Goal: Check status

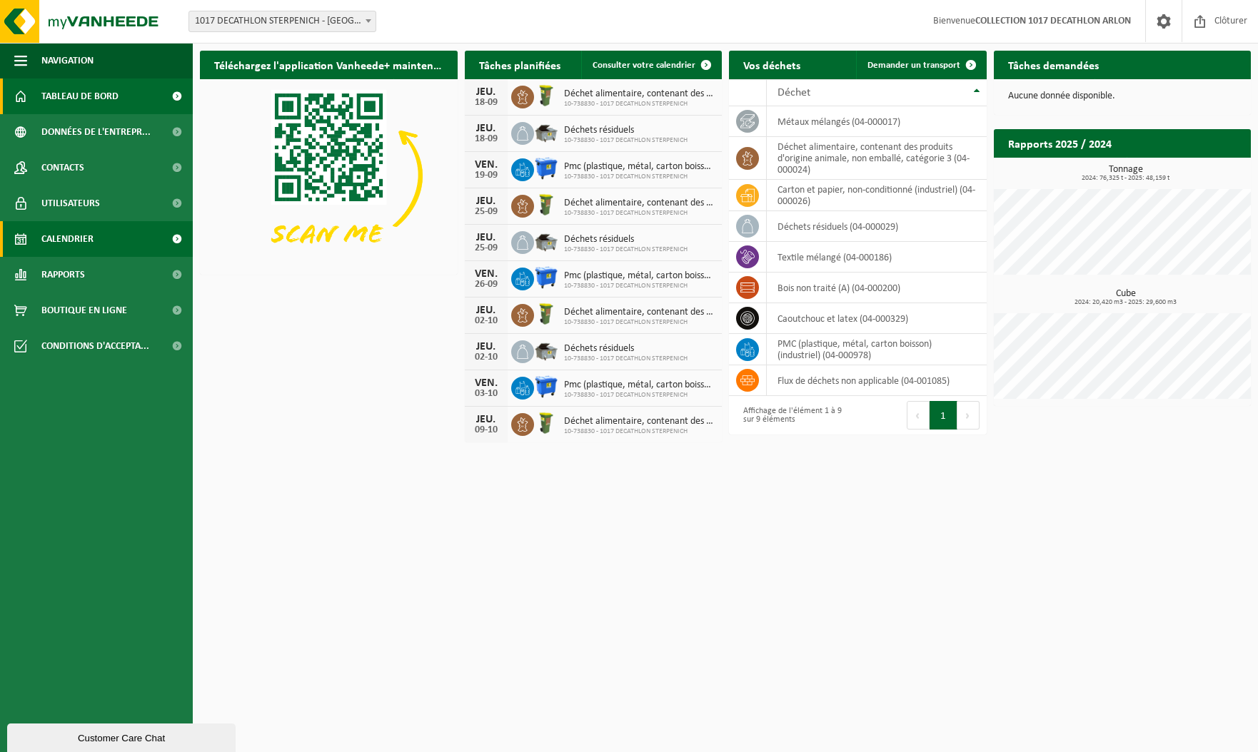
click at [67, 235] on span "Calendrier" at bounding box center [67, 239] width 52 height 36
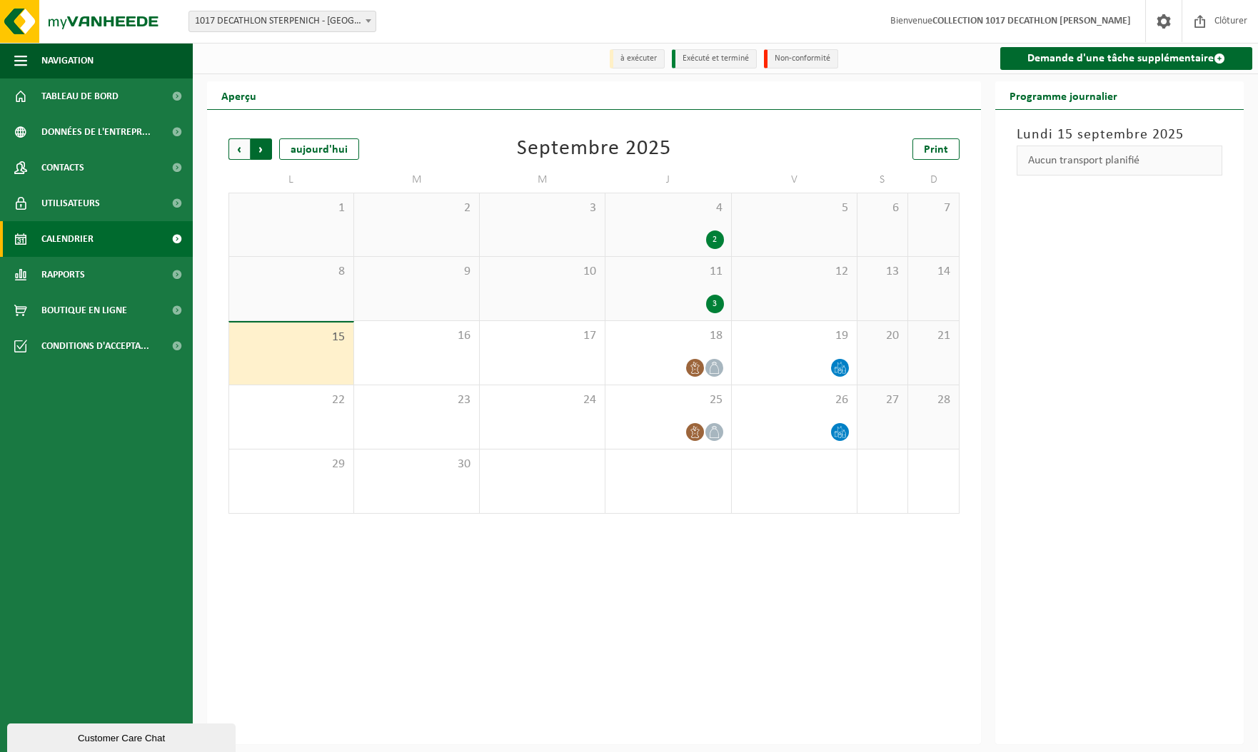
click at [237, 153] on span "Précédent" at bounding box center [238, 148] width 21 height 21
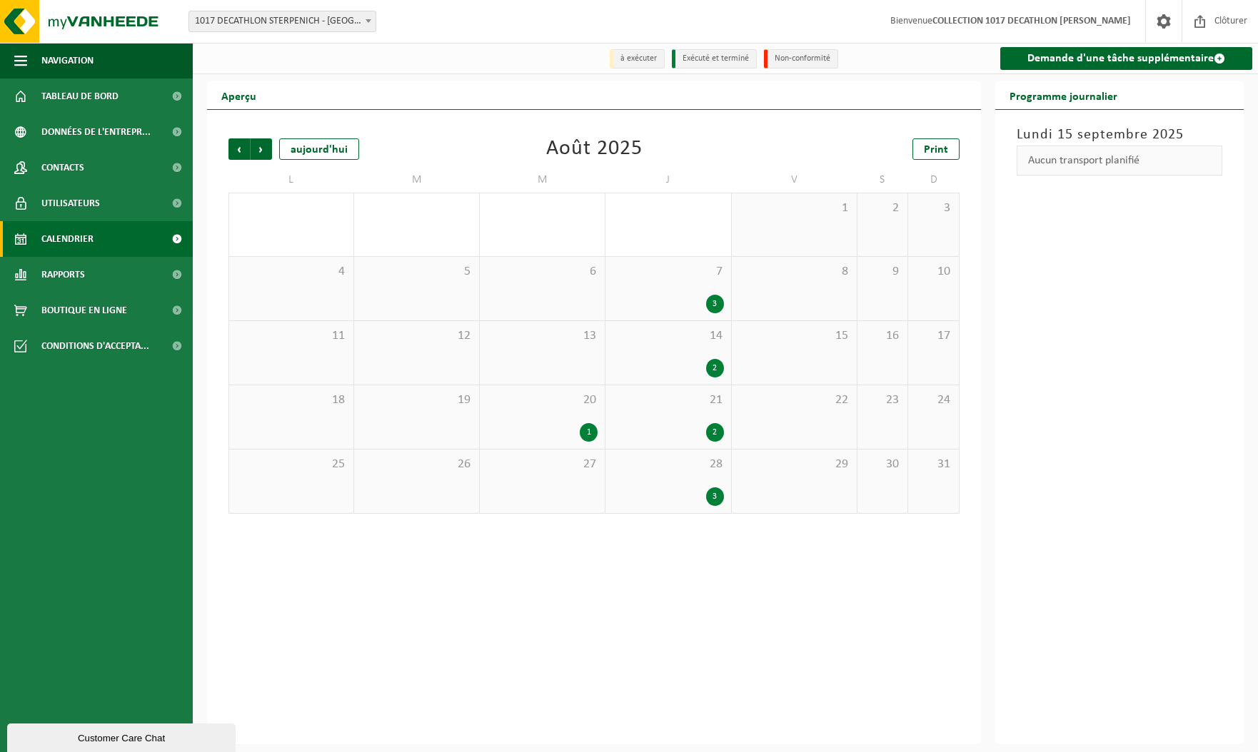
click at [237, 153] on span "Précédent" at bounding box center [238, 148] width 21 height 21
click at [236, 157] on span "Précédent" at bounding box center [238, 148] width 21 height 21
click at [693, 407] on span "19" at bounding box center [667, 401] width 111 height 16
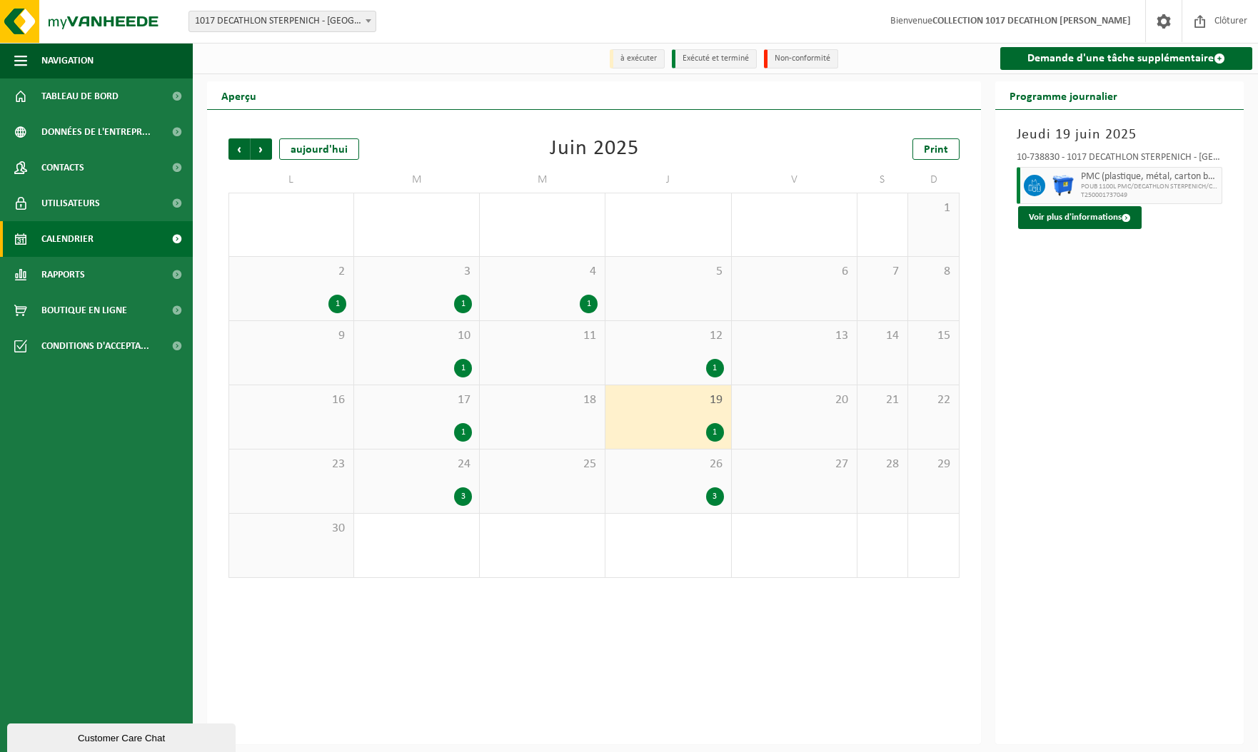
click at [686, 479] on div "26 3" at bounding box center [667, 482] width 125 height 64
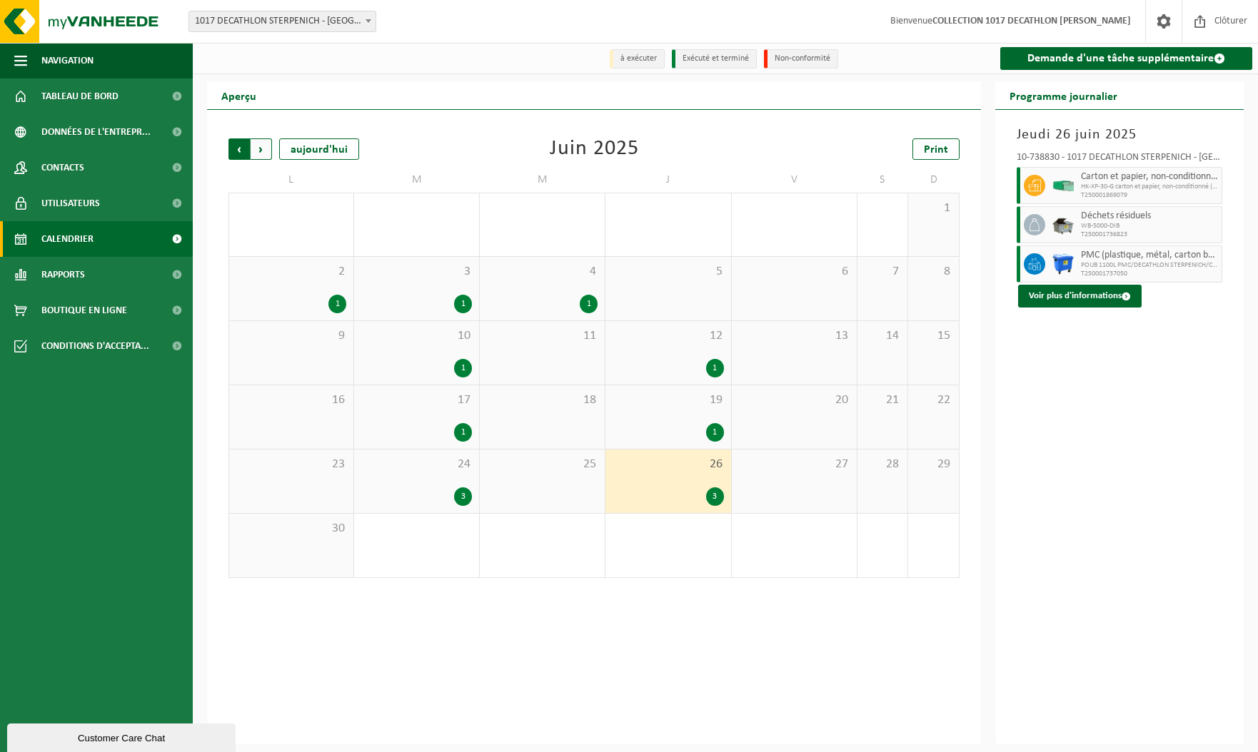
click at [258, 148] on span "Suivant" at bounding box center [261, 148] width 21 height 21
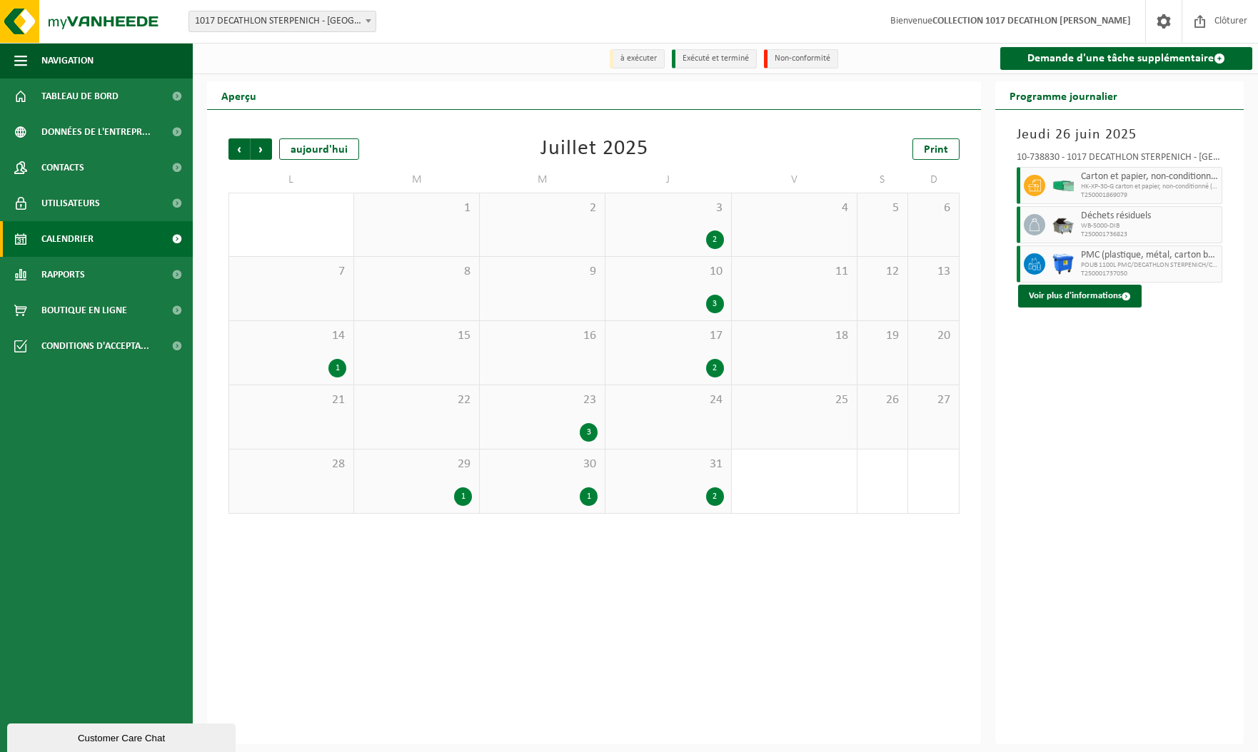
click at [682, 226] on div "3 2" at bounding box center [667, 224] width 125 height 63
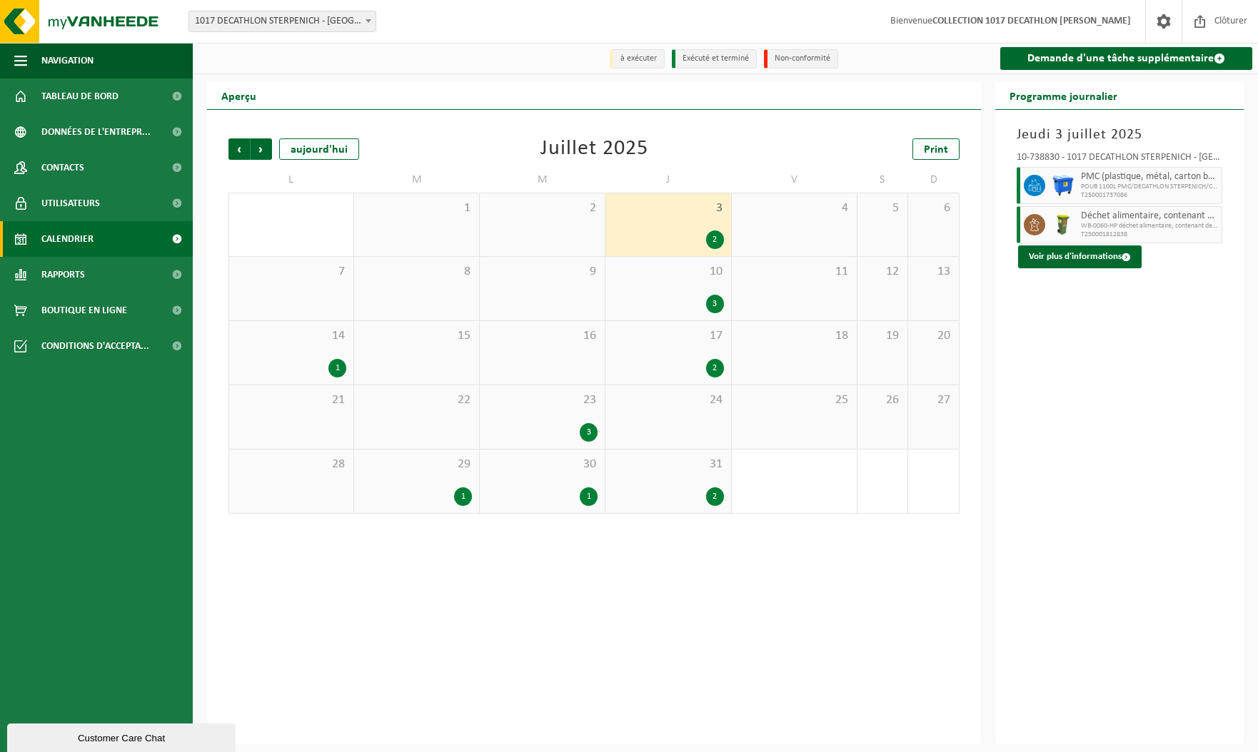
click at [677, 284] on div "10 3" at bounding box center [667, 289] width 125 height 64
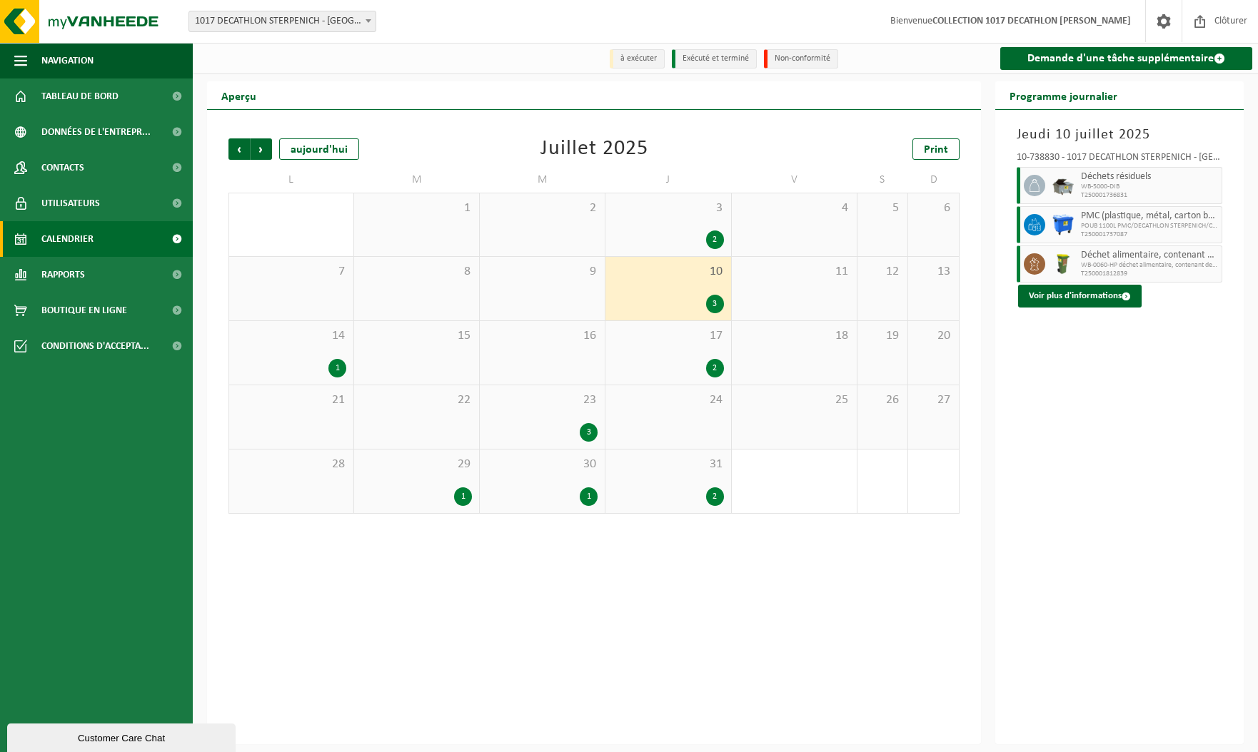
click at [675, 368] on div "2" at bounding box center [667, 368] width 111 height 19
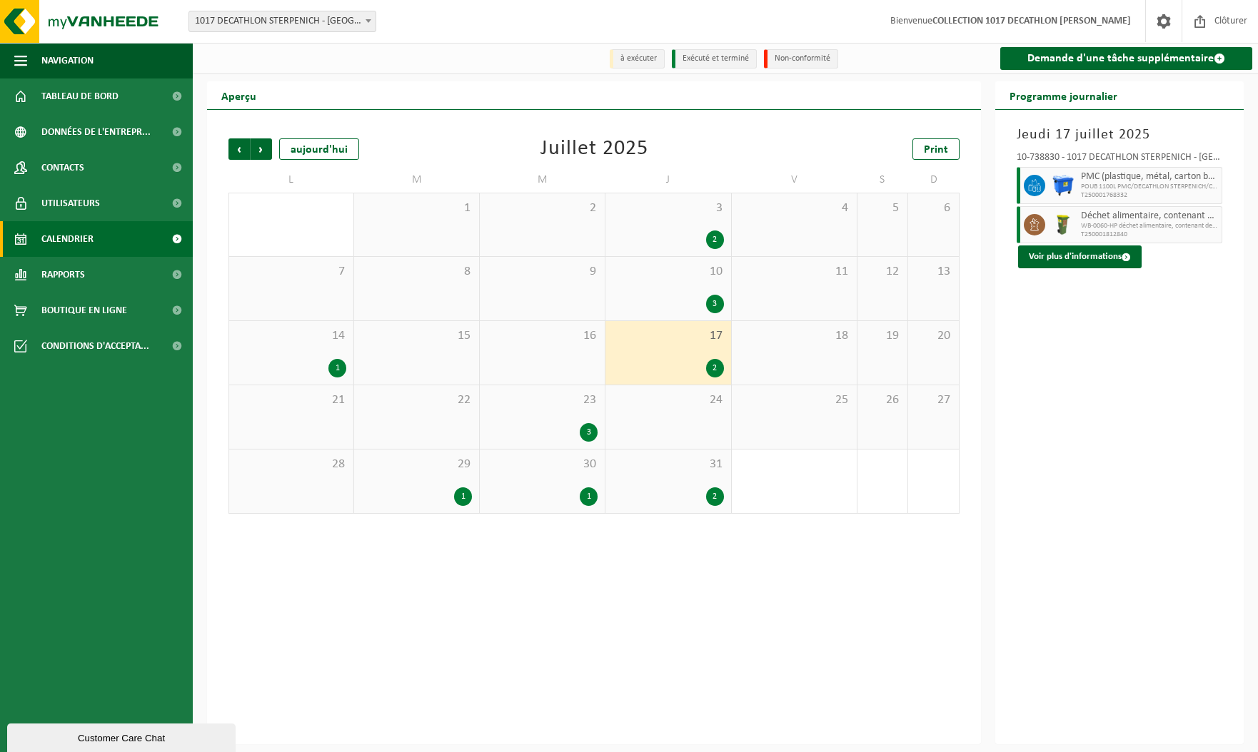
click at [582, 420] on div "23 3" at bounding box center [542, 417] width 125 height 64
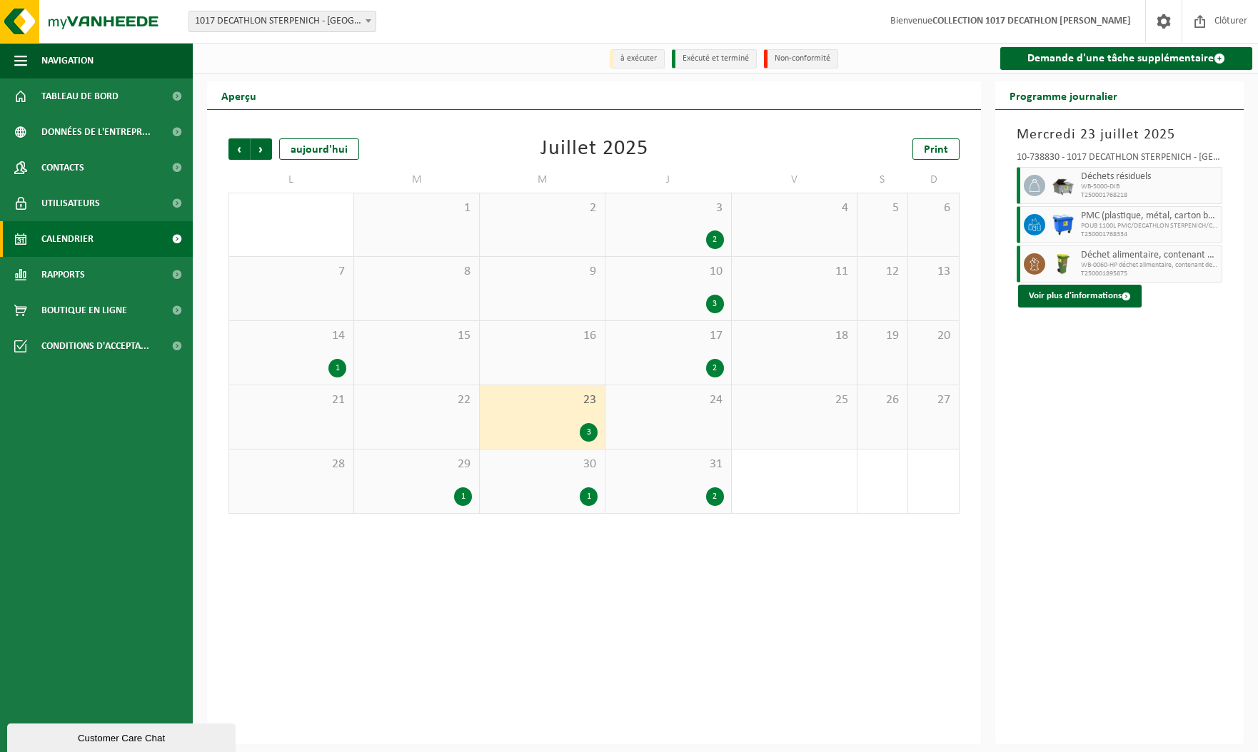
click at [694, 478] on div "31 2" at bounding box center [667, 482] width 125 height 64
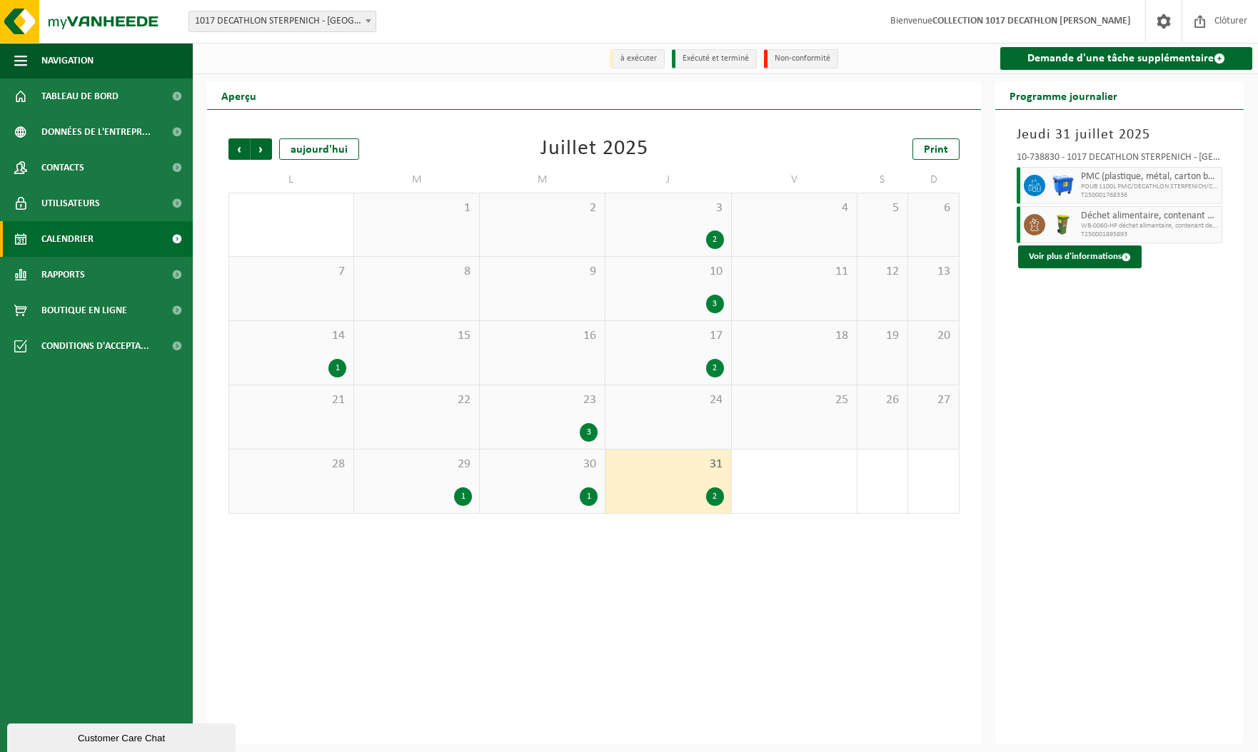
click at [542, 475] on div "30 1" at bounding box center [542, 482] width 125 height 64
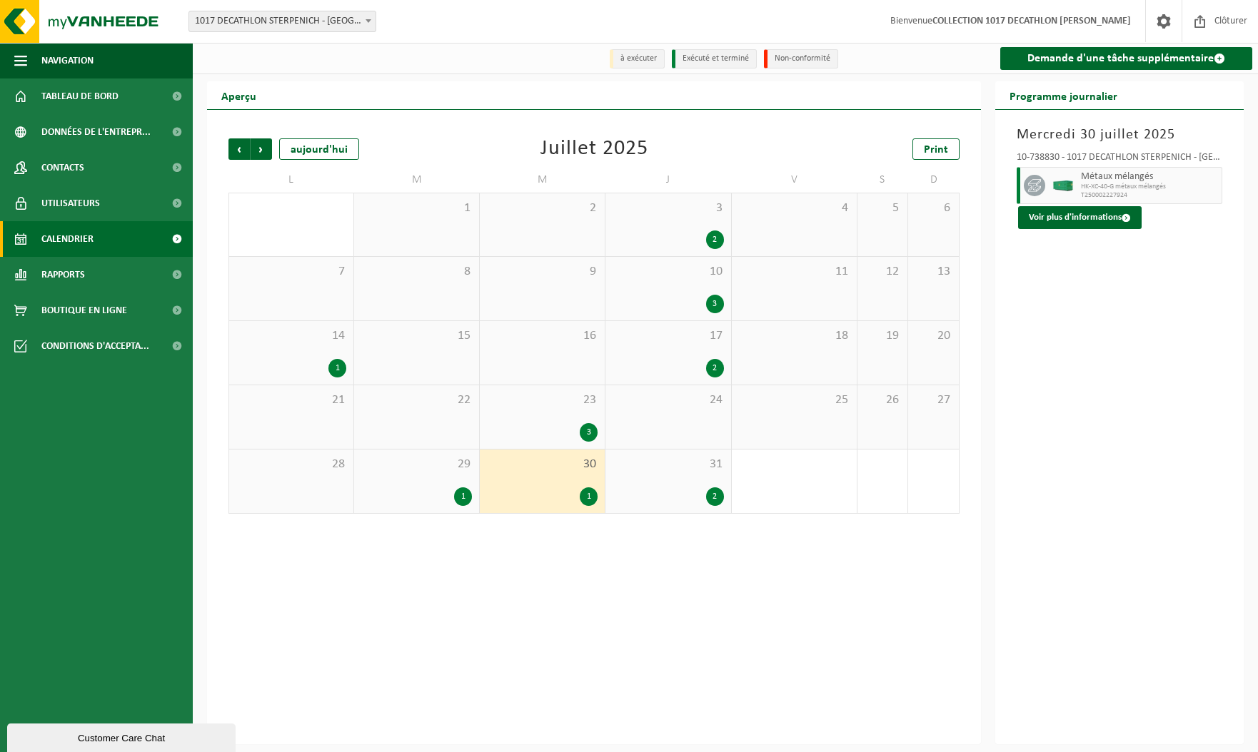
click at [423, 489] on div "1" at bounding box center [416, 496] width 111 height 19
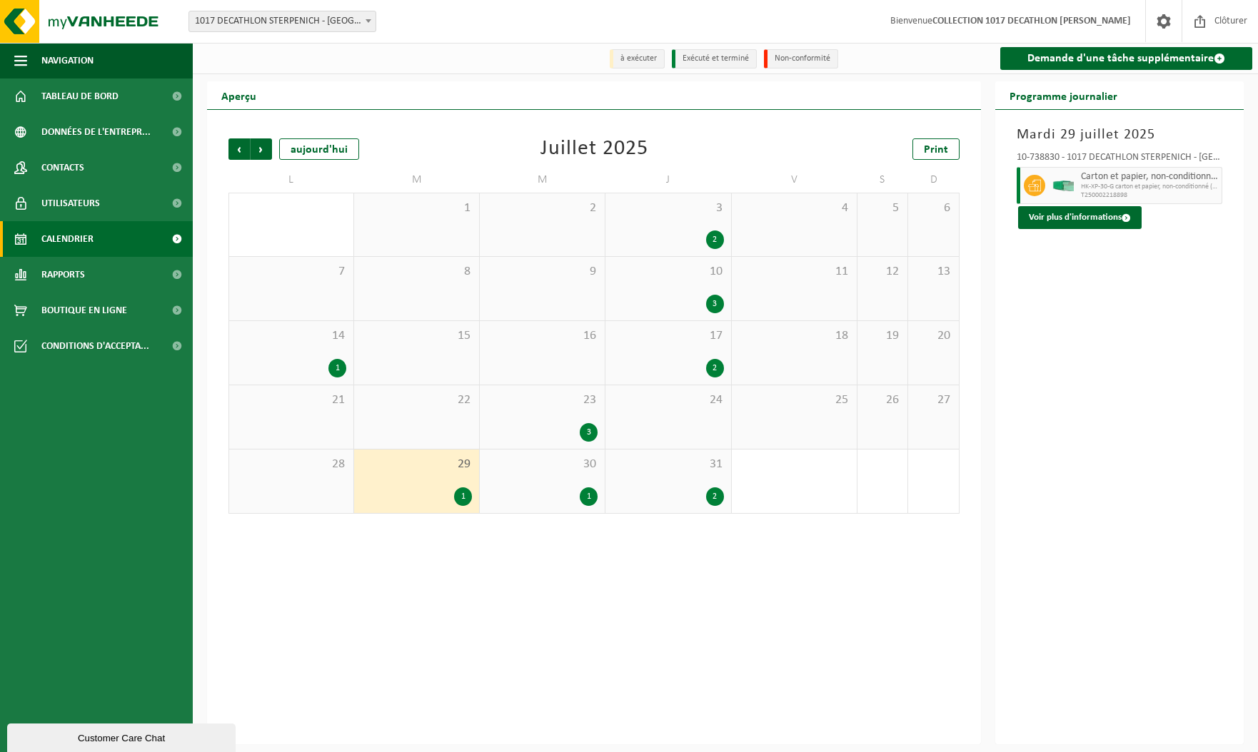
click at [519, 476] on div "30 1" at bounding box center [542, 482] width 125 height 64
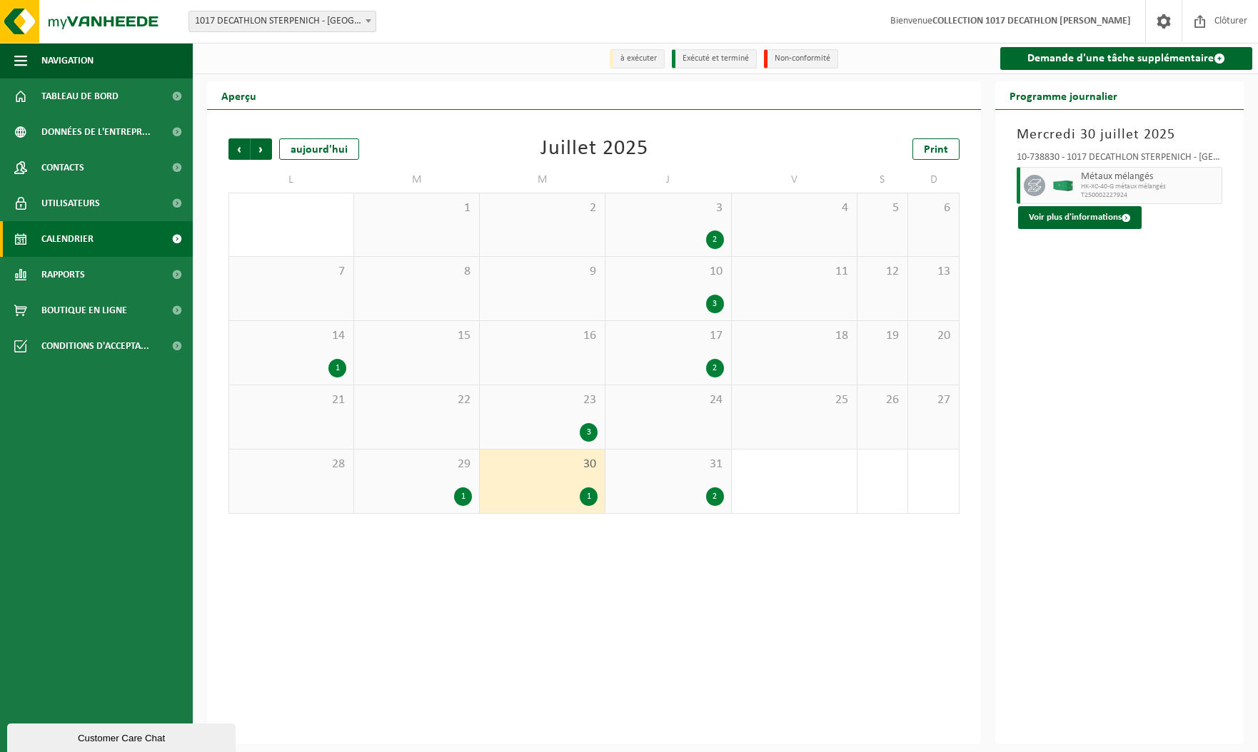
click at [676, 476] on div "31 2" at bounding box center [667, 482] width 125 height 64
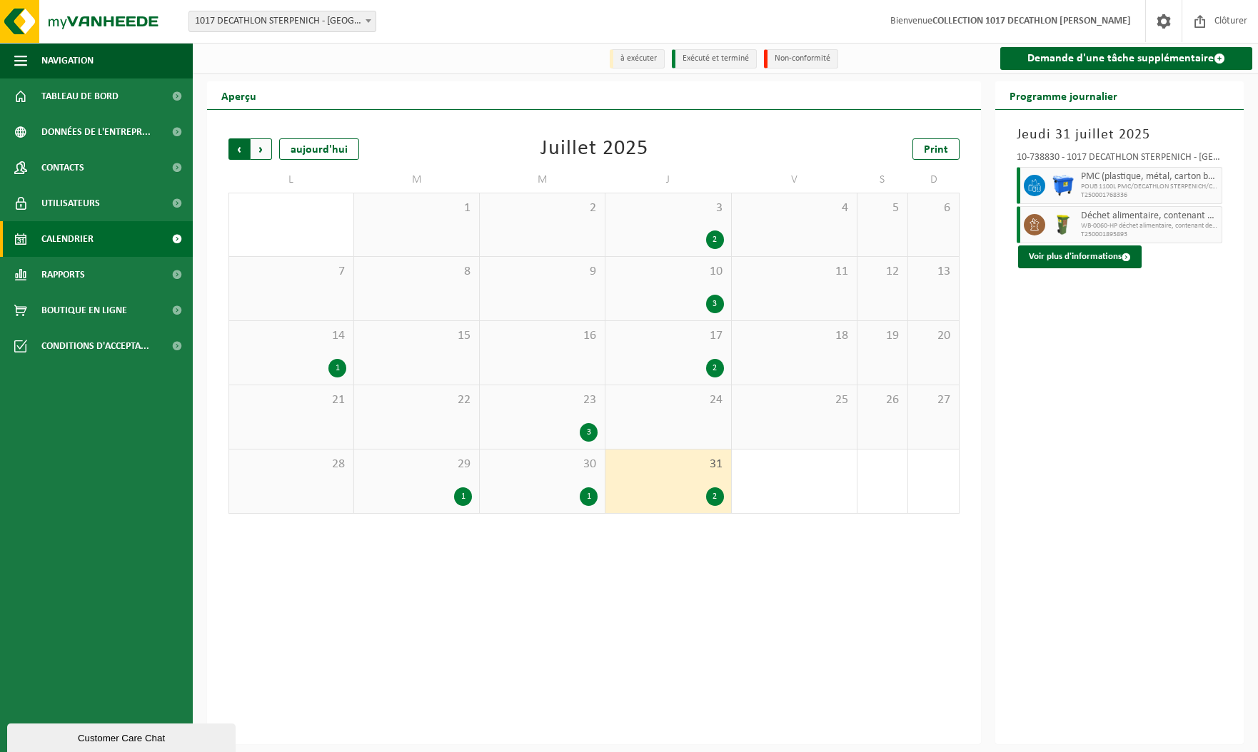
click at [261, 145] on span "Suivant" at bounding box center [261, 148] width 21 height 21
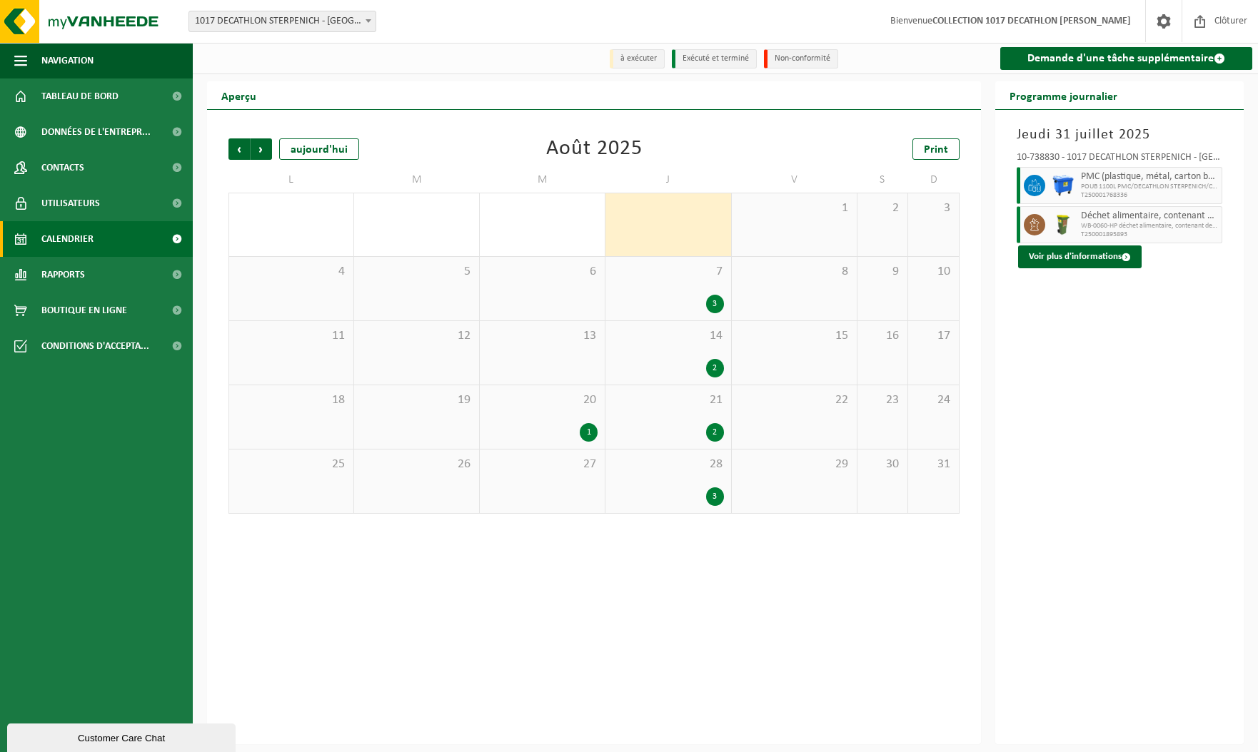
click at [679, 289] on div "7 3" at bounding box center [667, 289] width 125 height 64
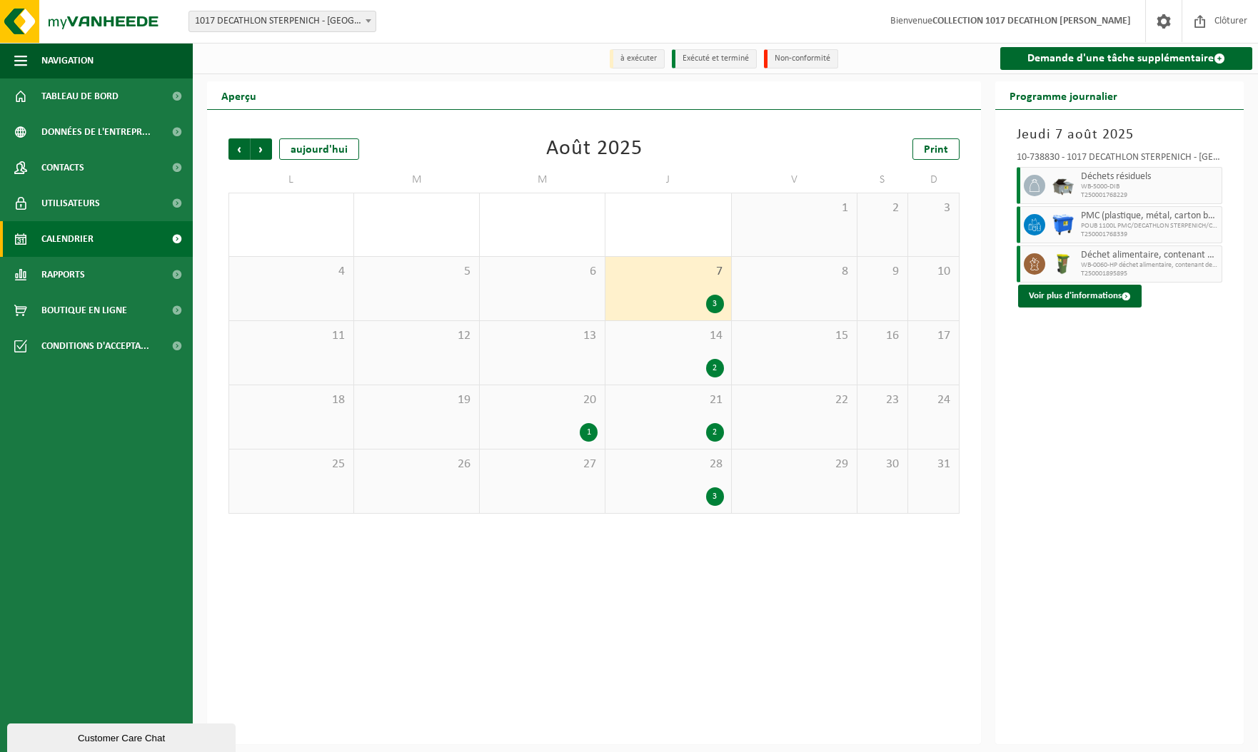
click at [677, 345] on div "14 2" at bounding box center [667, 353] width 125 height 64
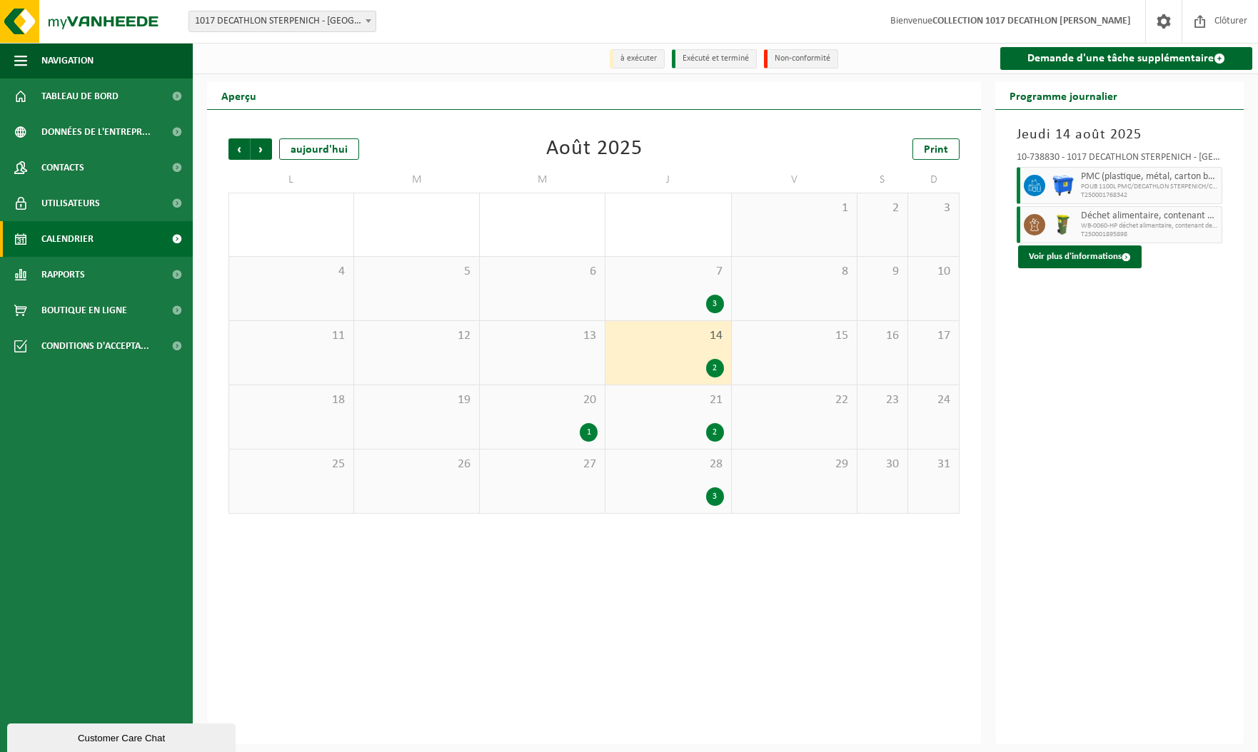
click at [680, 409] on div "21 2" at bounding box center [667, 417] width 125 height 64
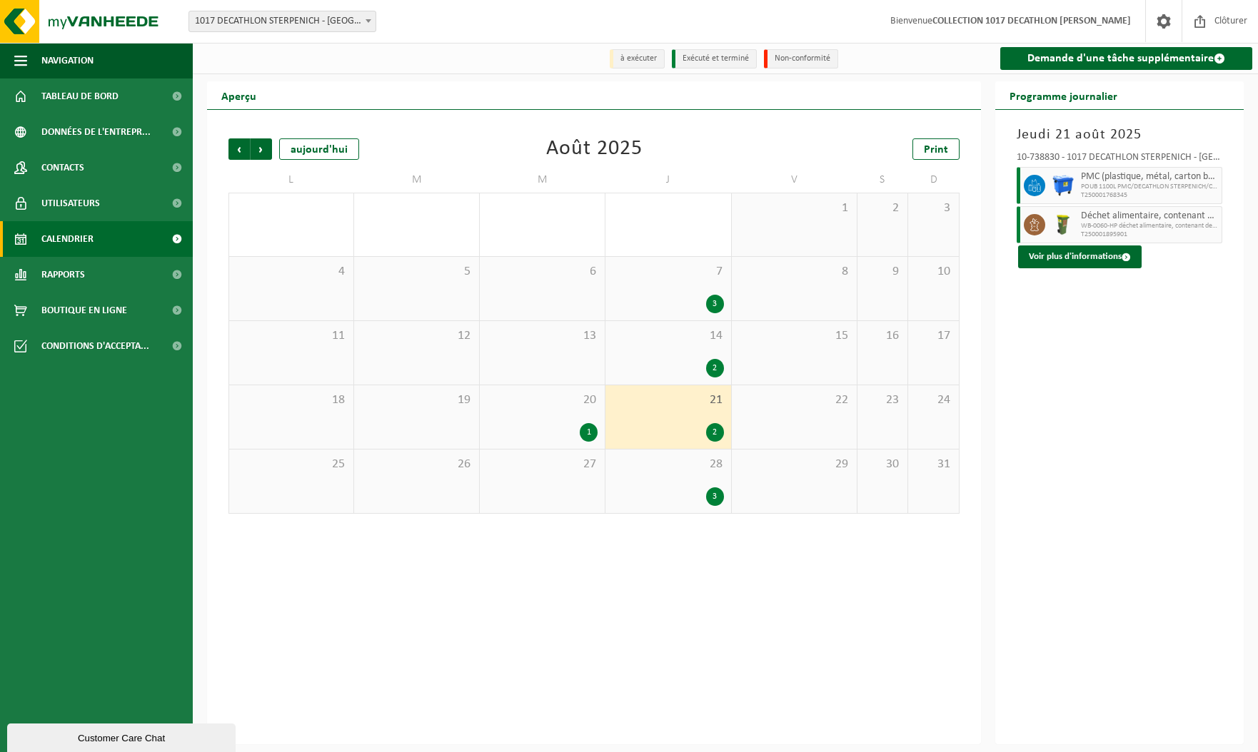
click at [668, 475] on div "28 3" at bounding box center [667, 482] width 125 height 64
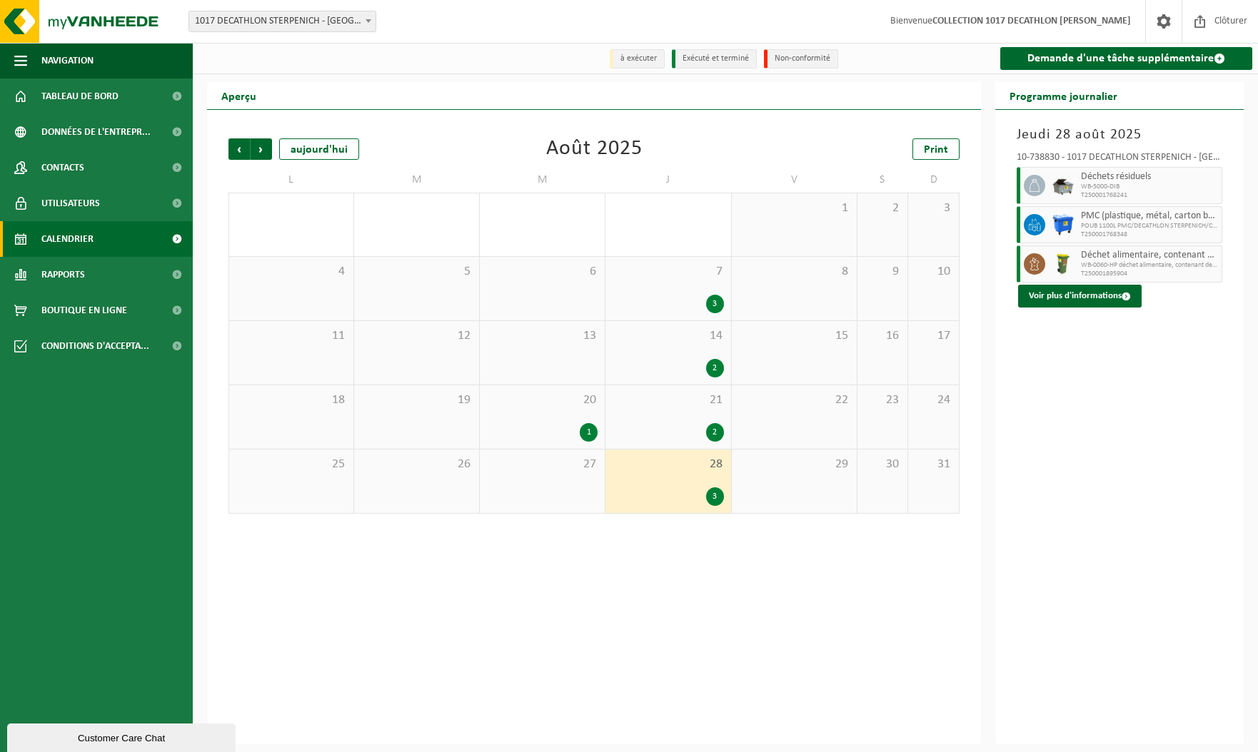
click at [558, 420] on div "20 1" at bounding box center [542, 417] width 125 height 64
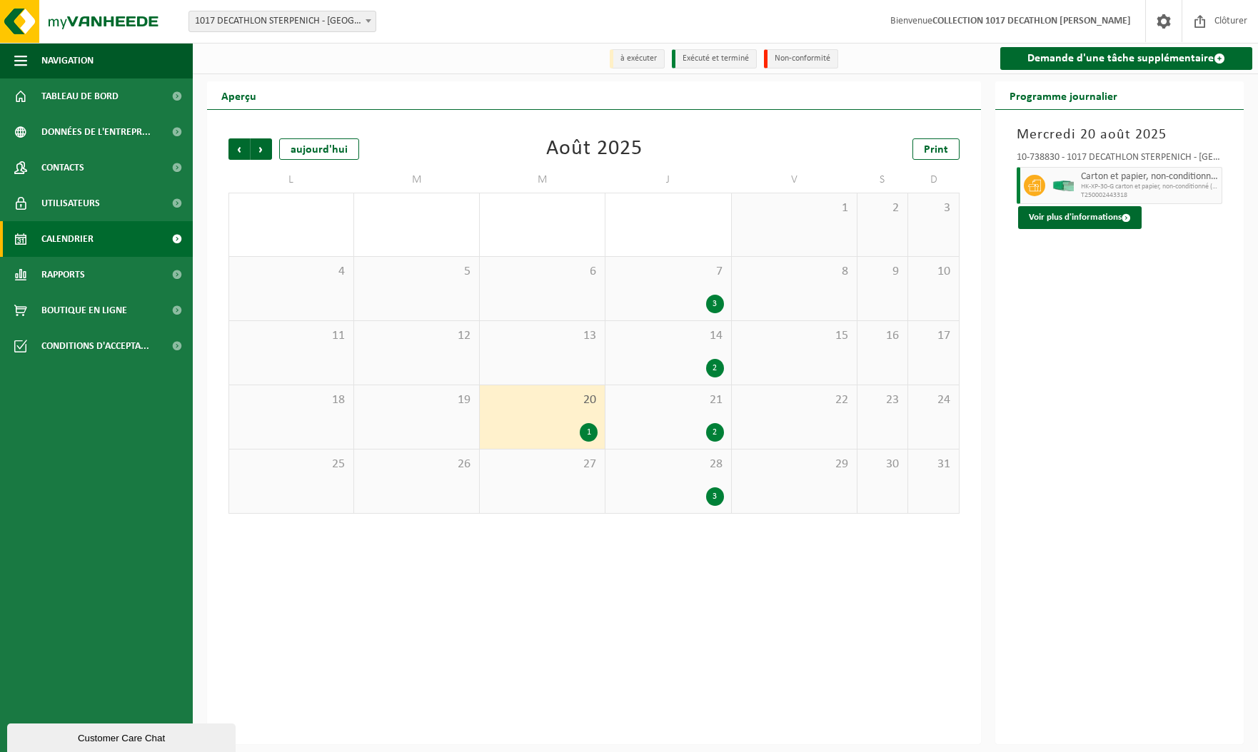
click at [674, 405] on span "21" at bounding box center [667, 401] width 111 height 16
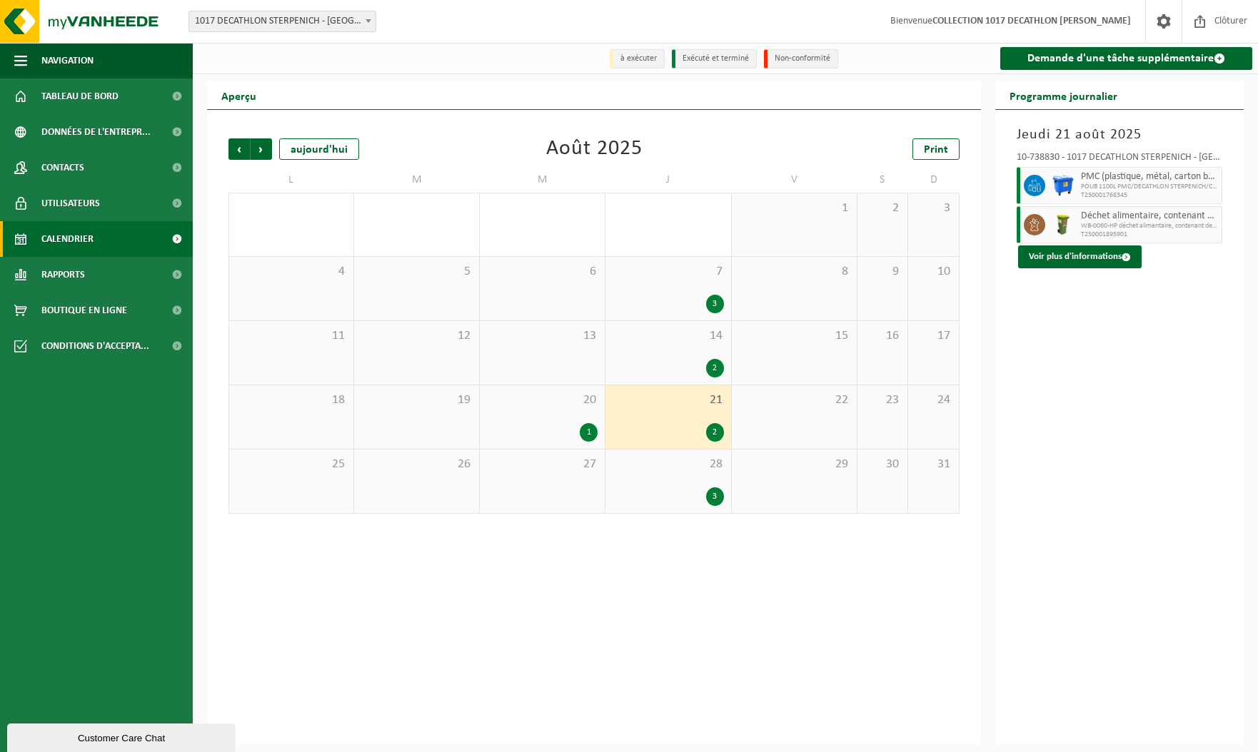
click at [650, 491] on div "3" at bounding box center [667, 496] width 111 height 19
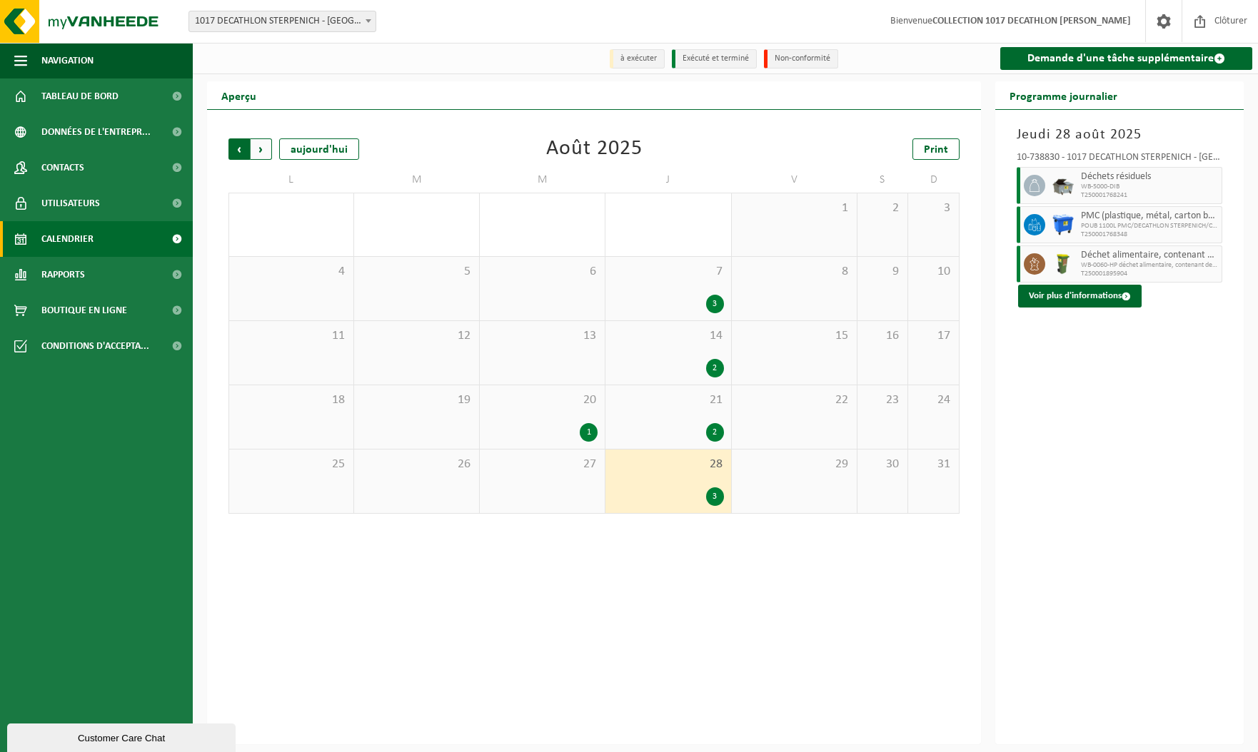
click at [258, 147] on span "Suivant" at bounding box center [261, 148] width 21 height 21
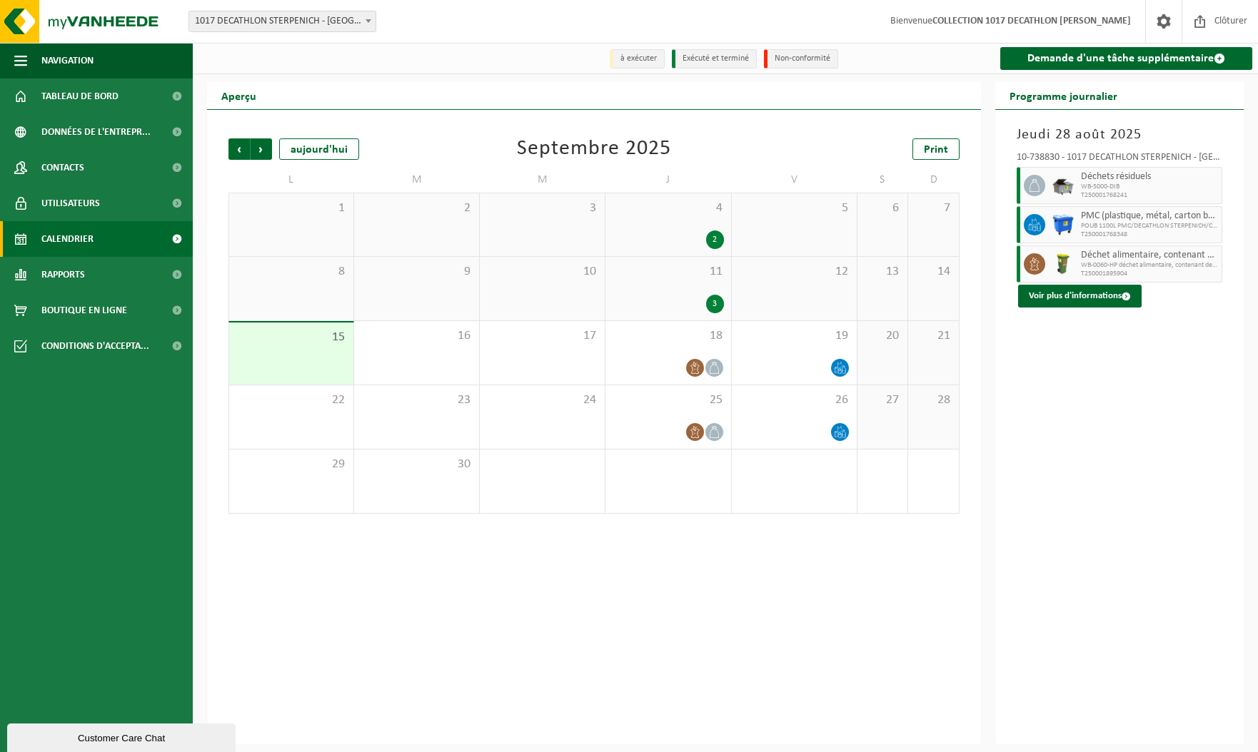
click at [664, 221] on div "4 2" at bounding box center [667, 224] width 125 height 63
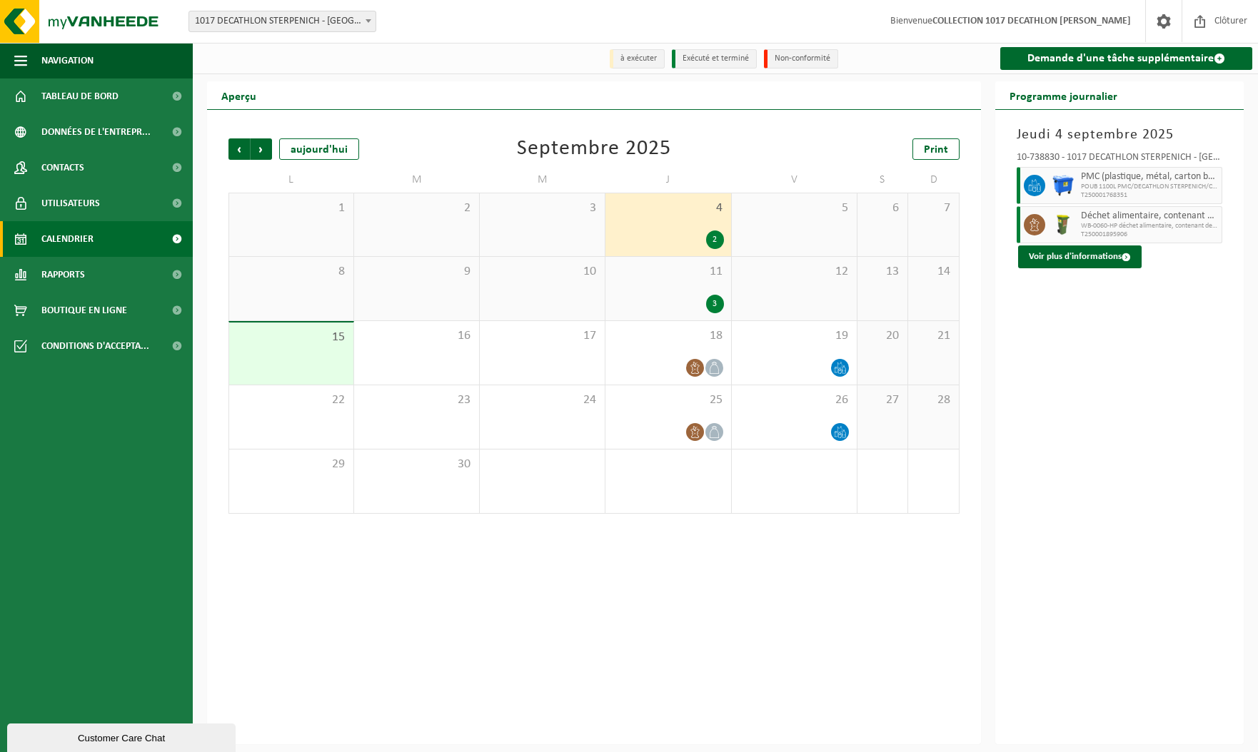
click at [665, 286] on div "11 3" at bounding box center [667, 289] width 125 height 64
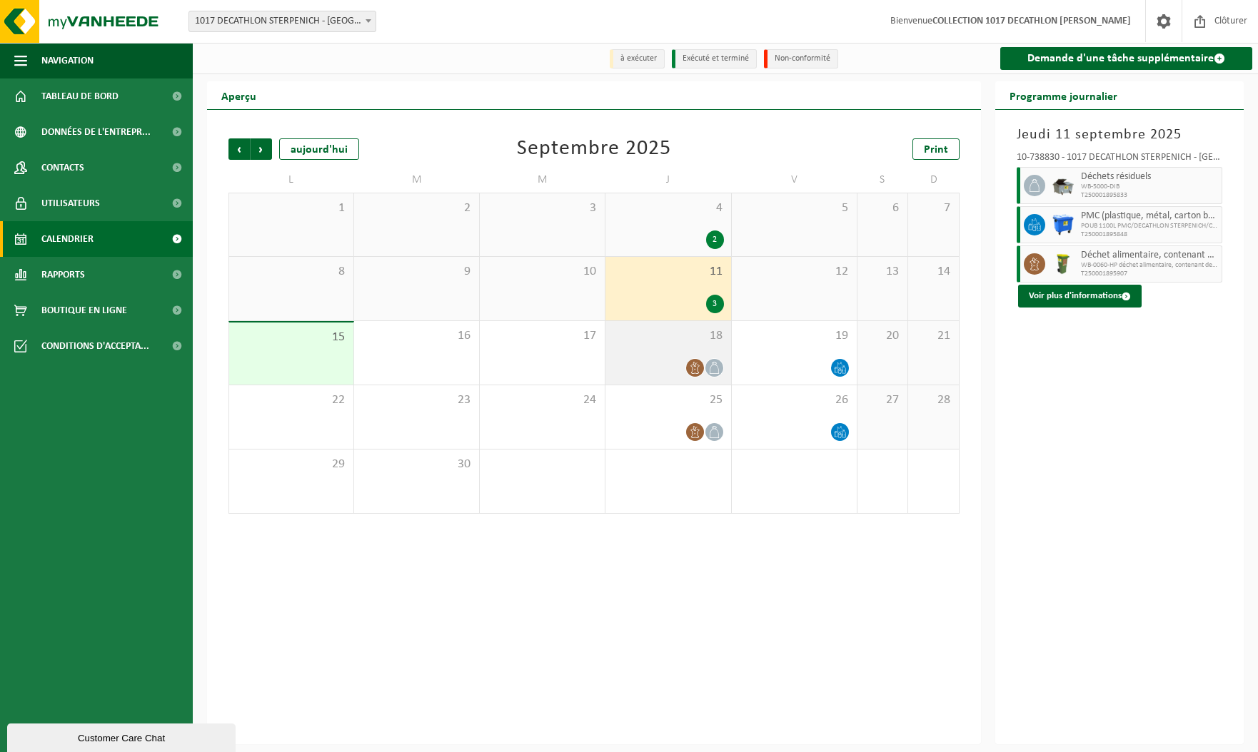
click at [669, 350] on div "18" at bounding box center [667, 353] width 125 height 64
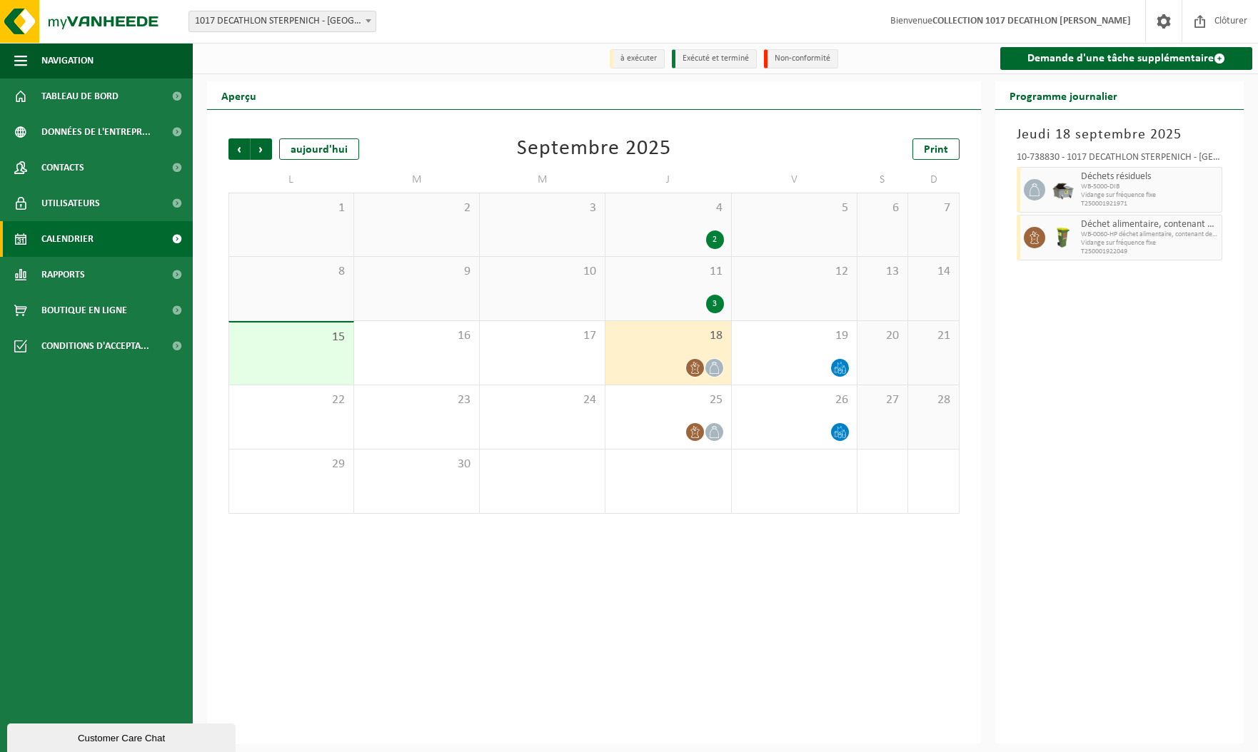
click at [769, 570] on div "Précédent Suivant aujourd'hui Septembre 2025 Print L M M J V S D 1 2 3 4 2 5 6 …" at bounding box center [594, 427] width 774 height 635
click at [81, 281] on span "Rapports" at bounding box center [63, 275] width 44 height 36
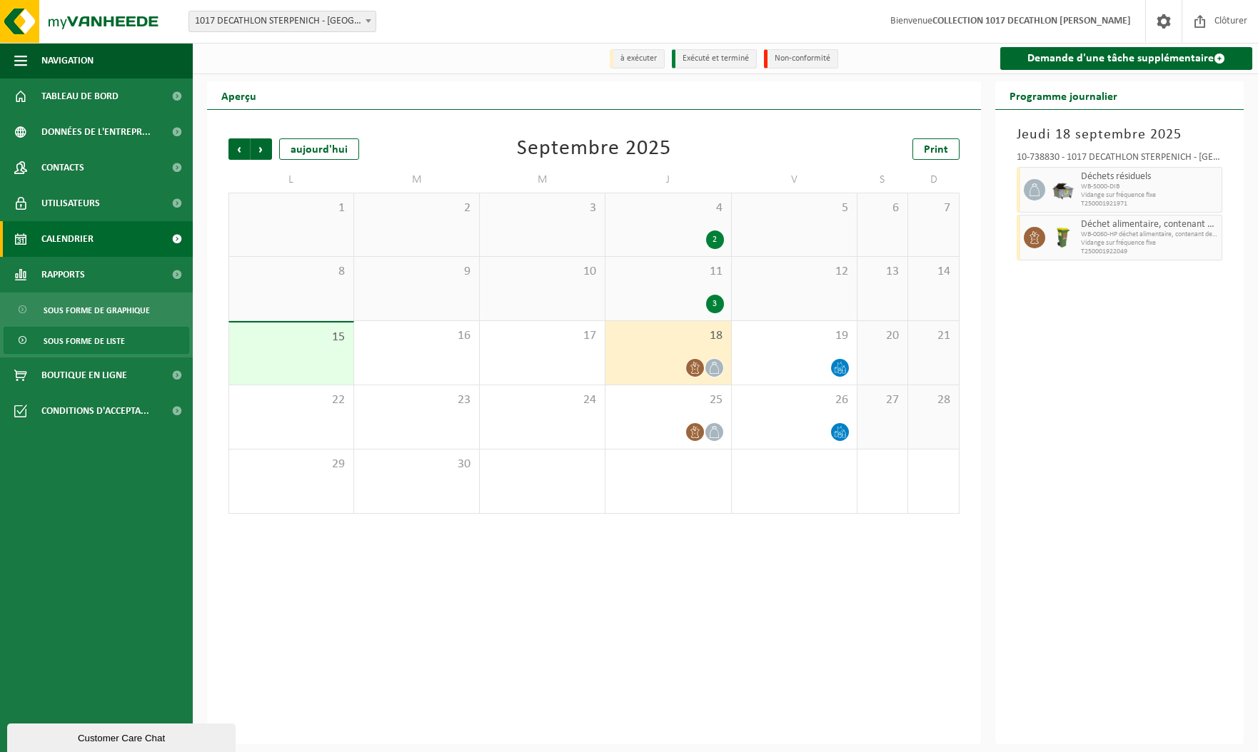
click at [90, 337] on span "Sous forme de liste" at bounding box center [84, 341] width 81 height 27
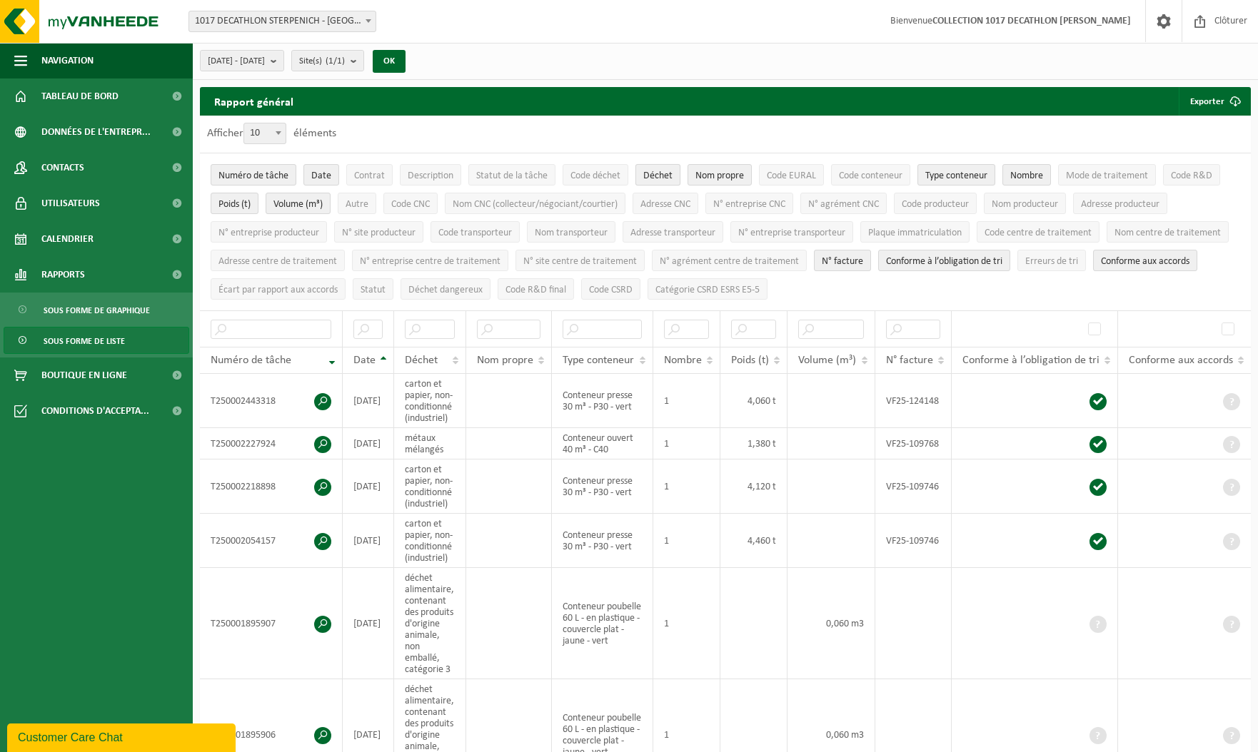
click at [668, 181] on button "Déchet" at bounding box center [657, 174] width 45 height 21
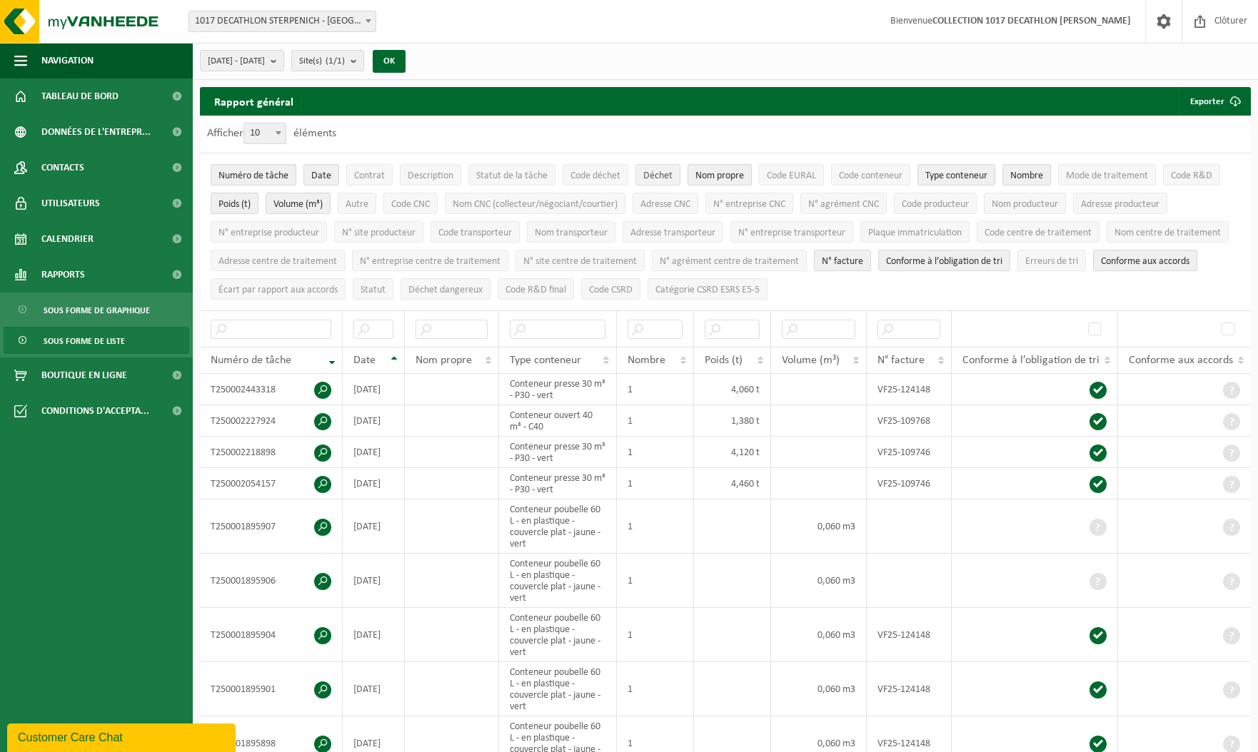
click at [656, 172] on span "Déchet" at bounding box center [657, 176] width 29 height 11
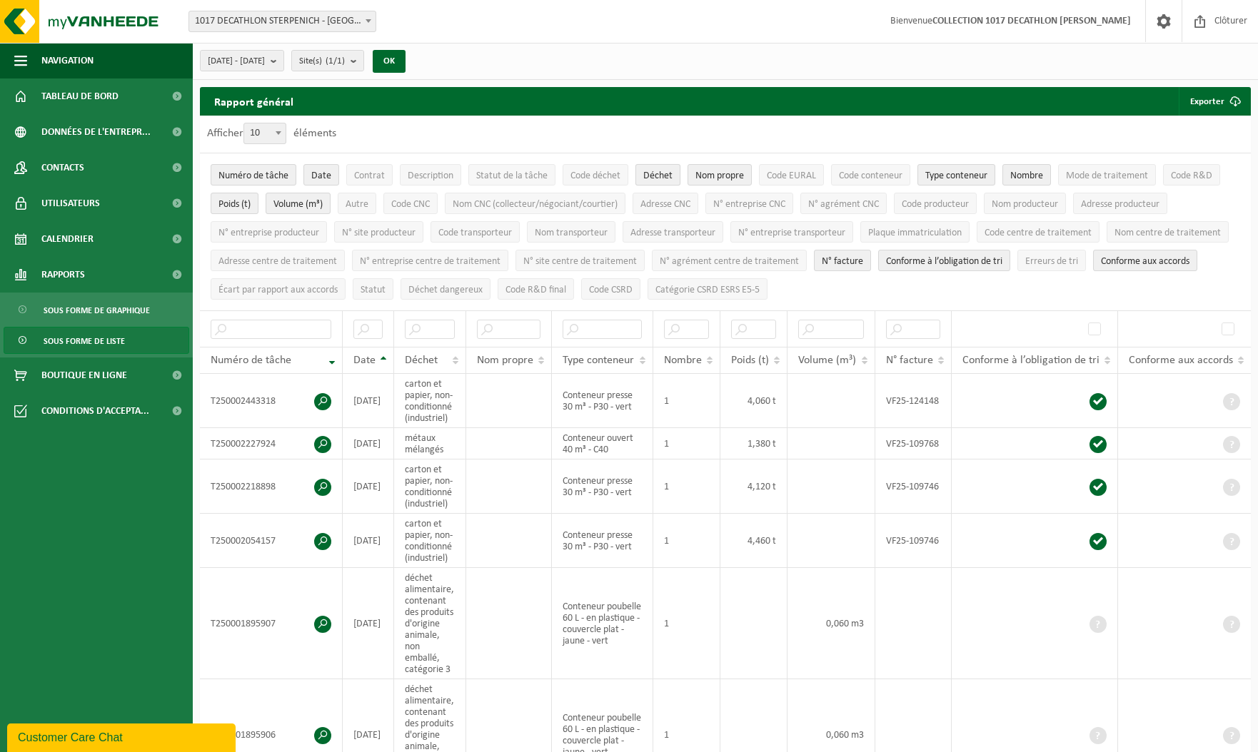
click at [656, 172] on span "Déchet" at bounding box center [657, 176] width 29 height 11
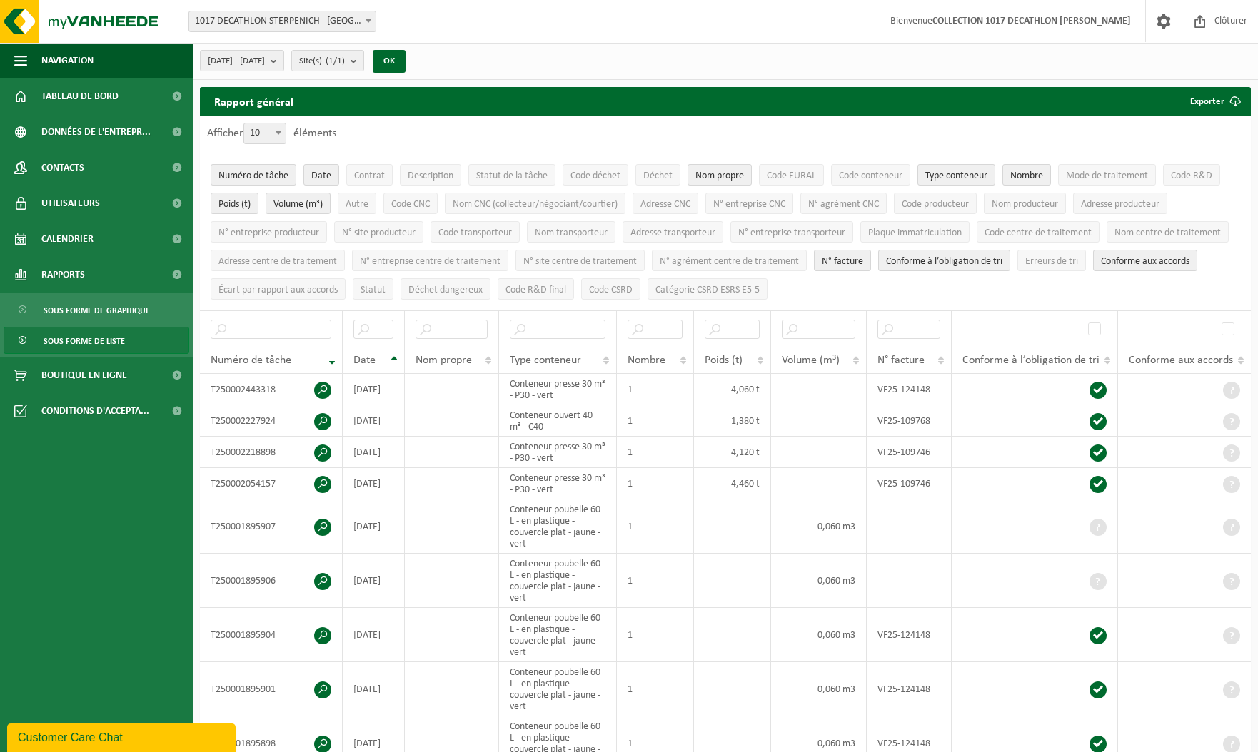
click at [281, 133] on b at bounding box center [279, 133] width 6 height 4
click at [281, 123] on select "10 25 50 100" at bounding box center [268, 123] width 43 height 1
select select "100"
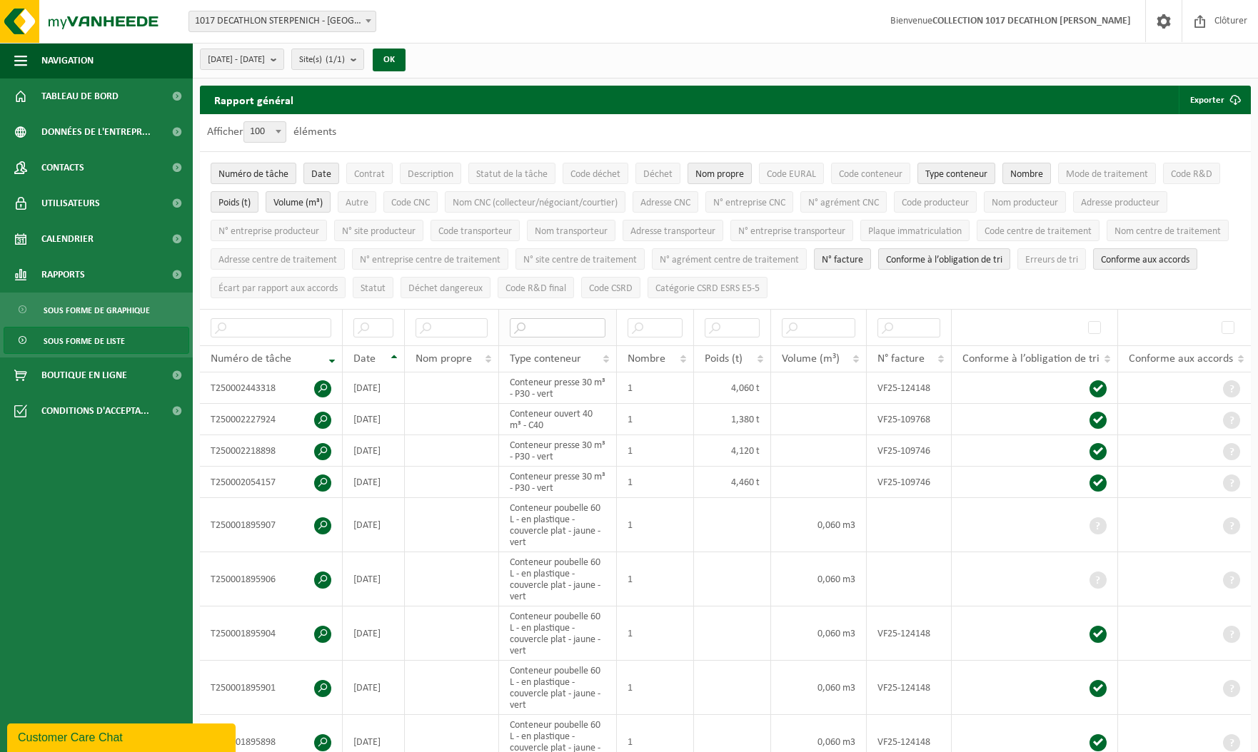
click at [573, 318] on input "text" at bounding box center [558, 327] width 96 height 19
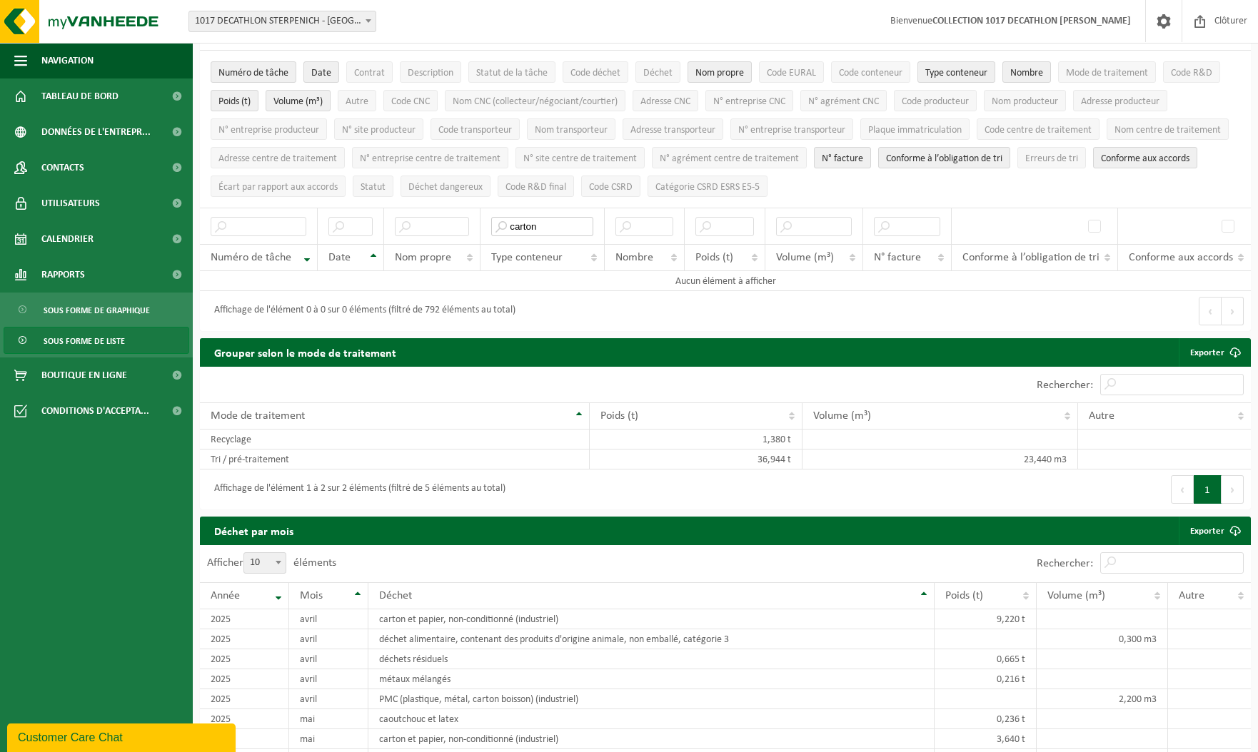
scroll to position [0, 0]
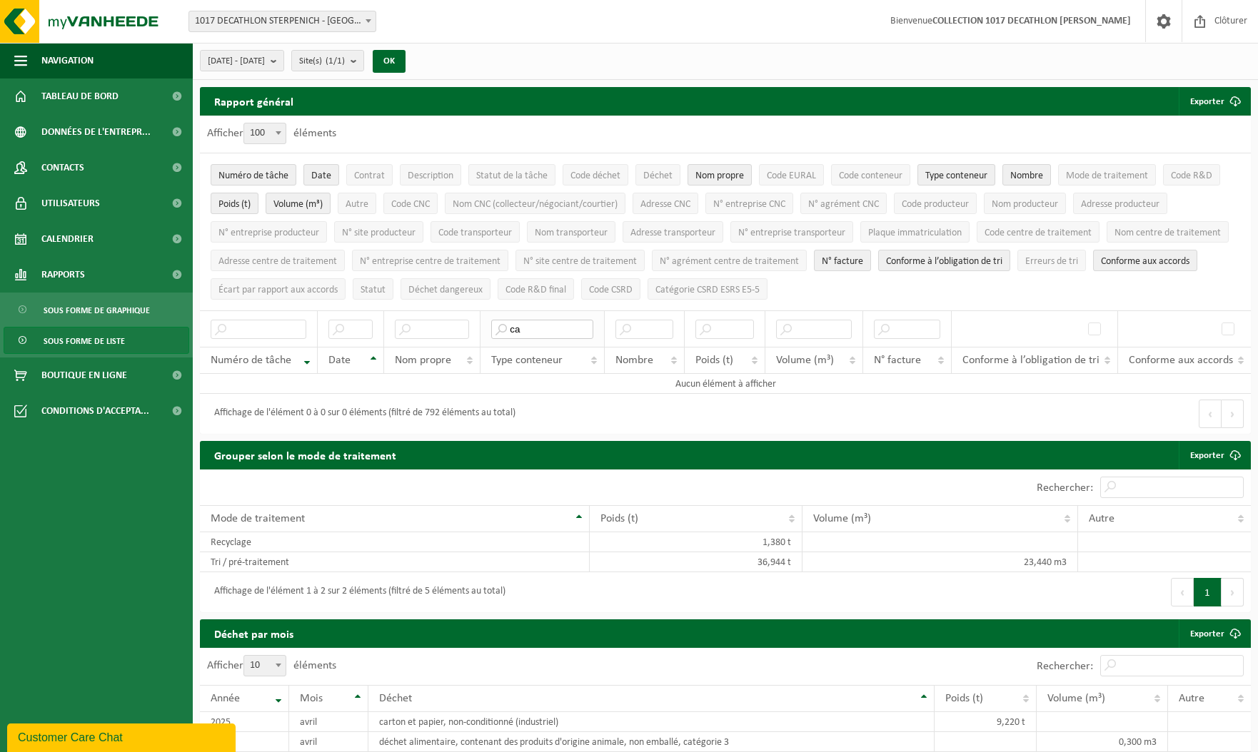
type input "c"
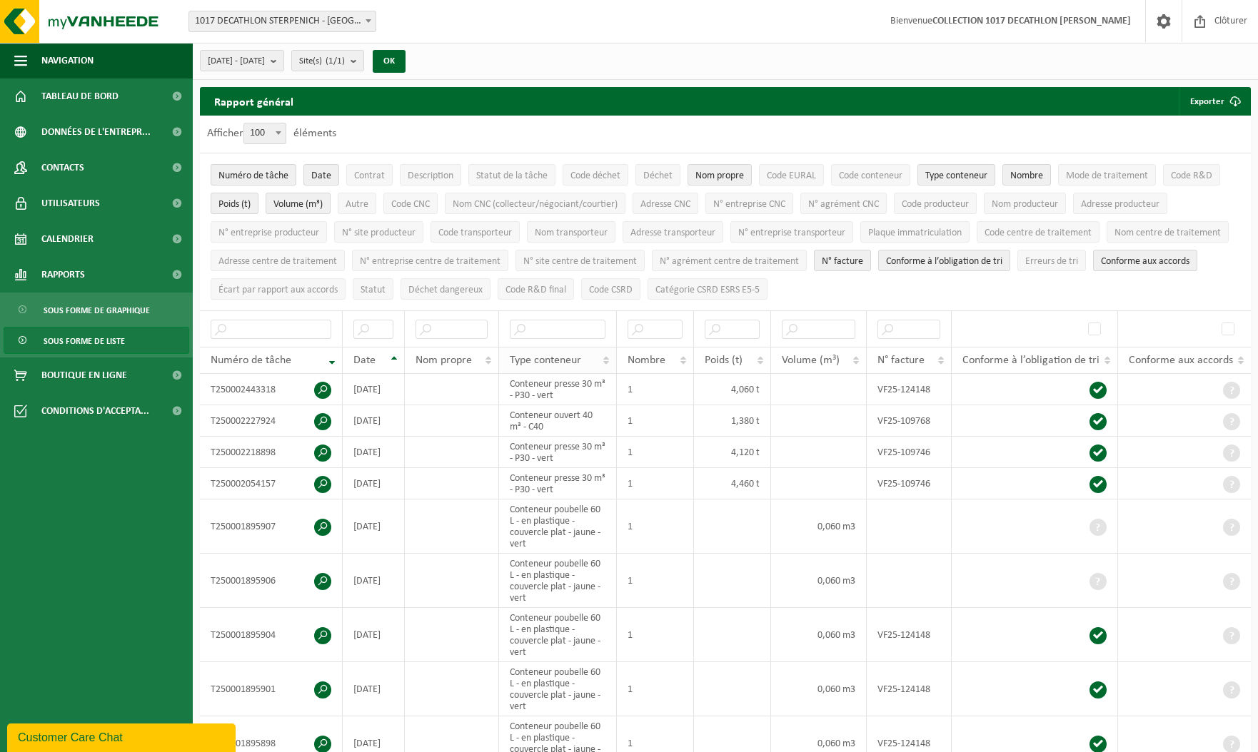
click at [607, 350] on th "Type conteneur" at bounding box center [558, 360] width 118 height 27
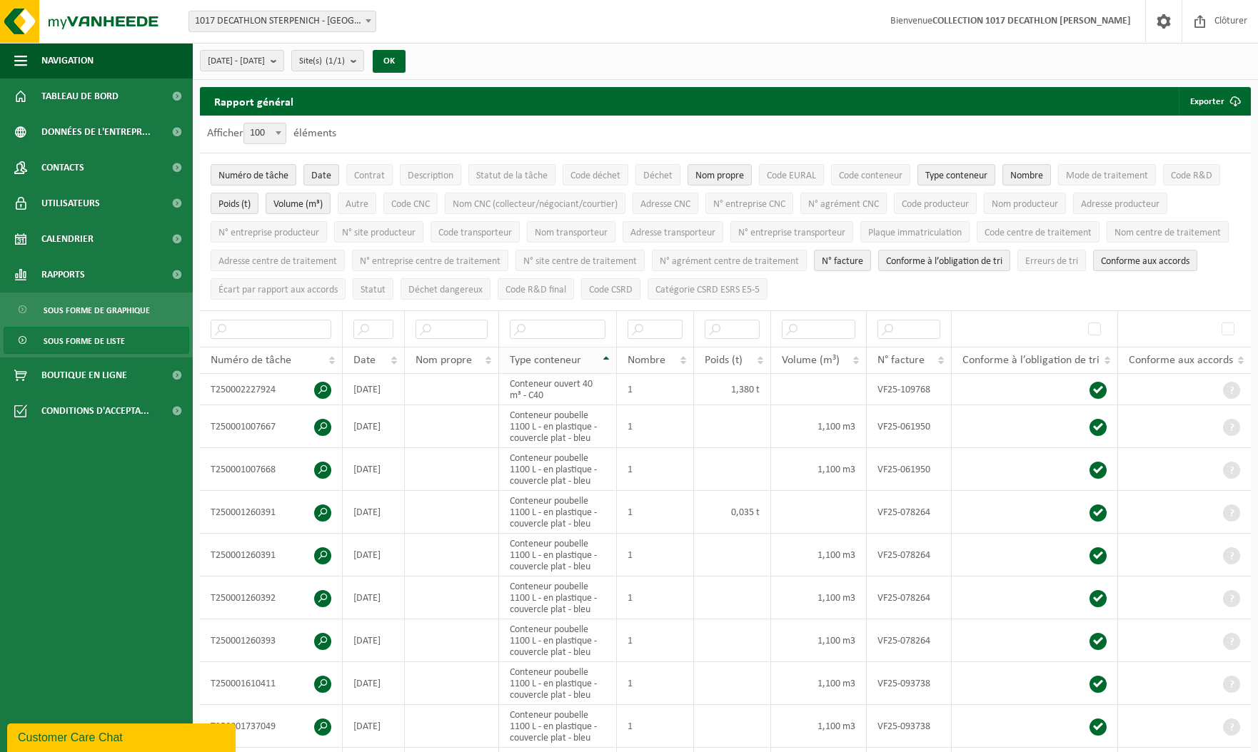
click at [607, 350] on th "Type conteneur" at bounding box center [558, 360] width 118 height 27
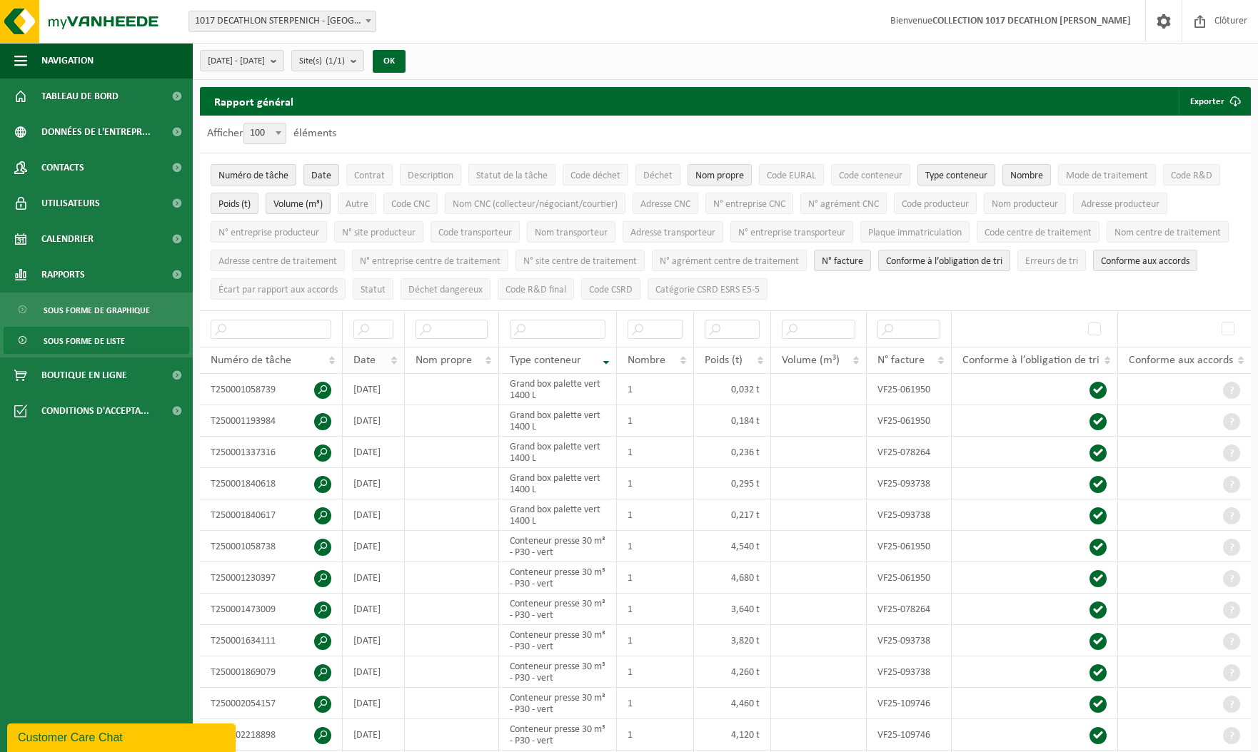
click at [393, 354] on th "Date" at bounding box center [374, 360] width 62 height 27
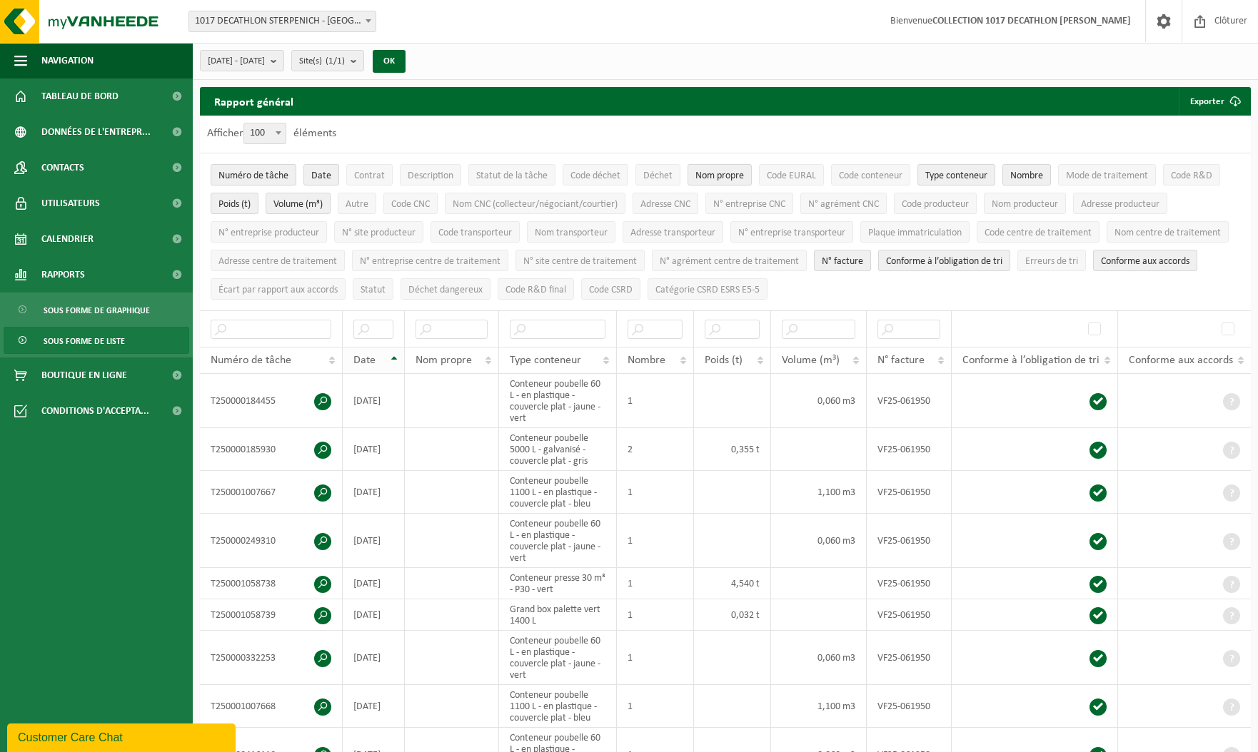
click at [393, 354] on th "Date" at bounding box center [374, 360] width 62 height 27
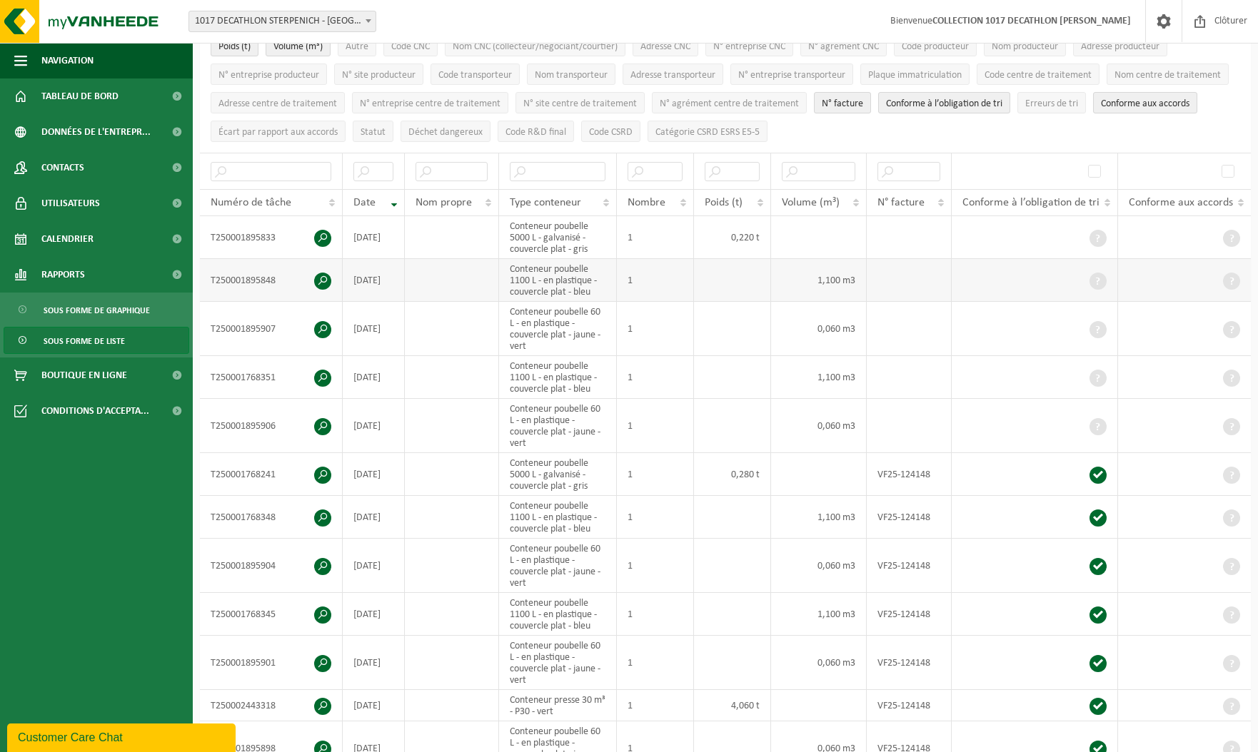
scroll to position [157, 0]
click at [395, 197] on th "Date" at bounding box center [374, 203] width 62 height 27
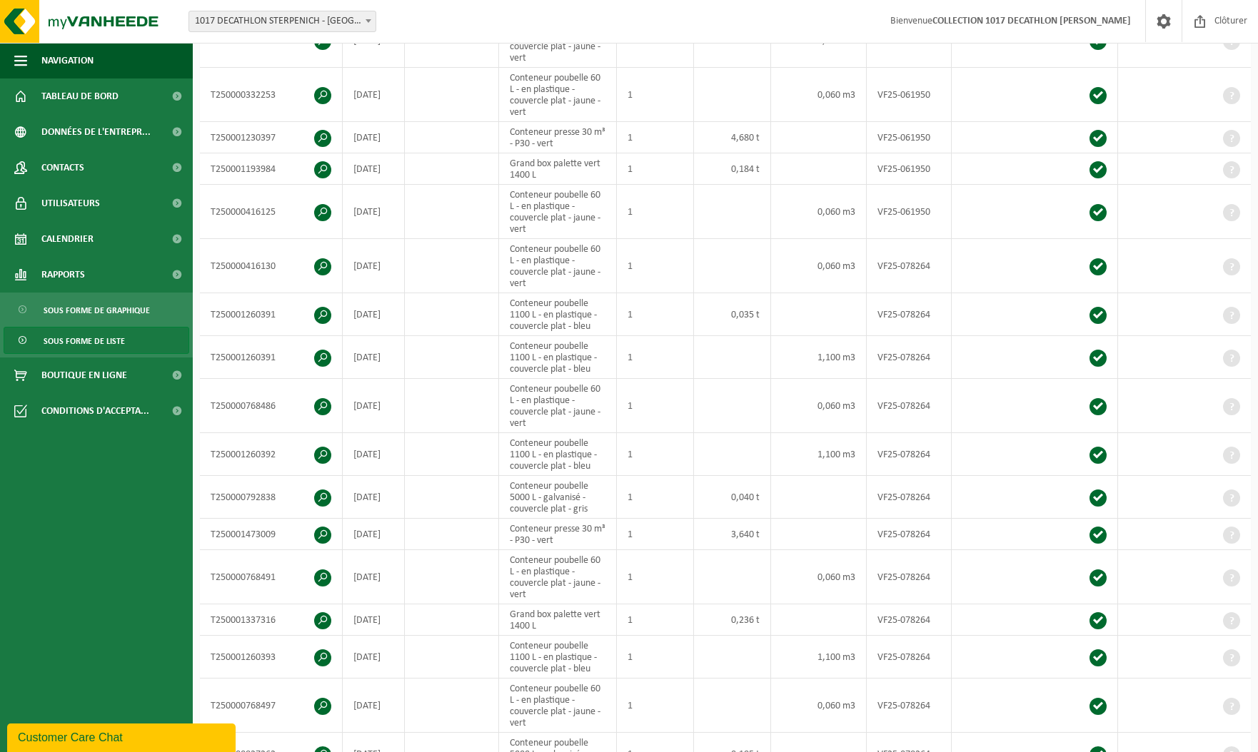
scroll to position [0, 0]
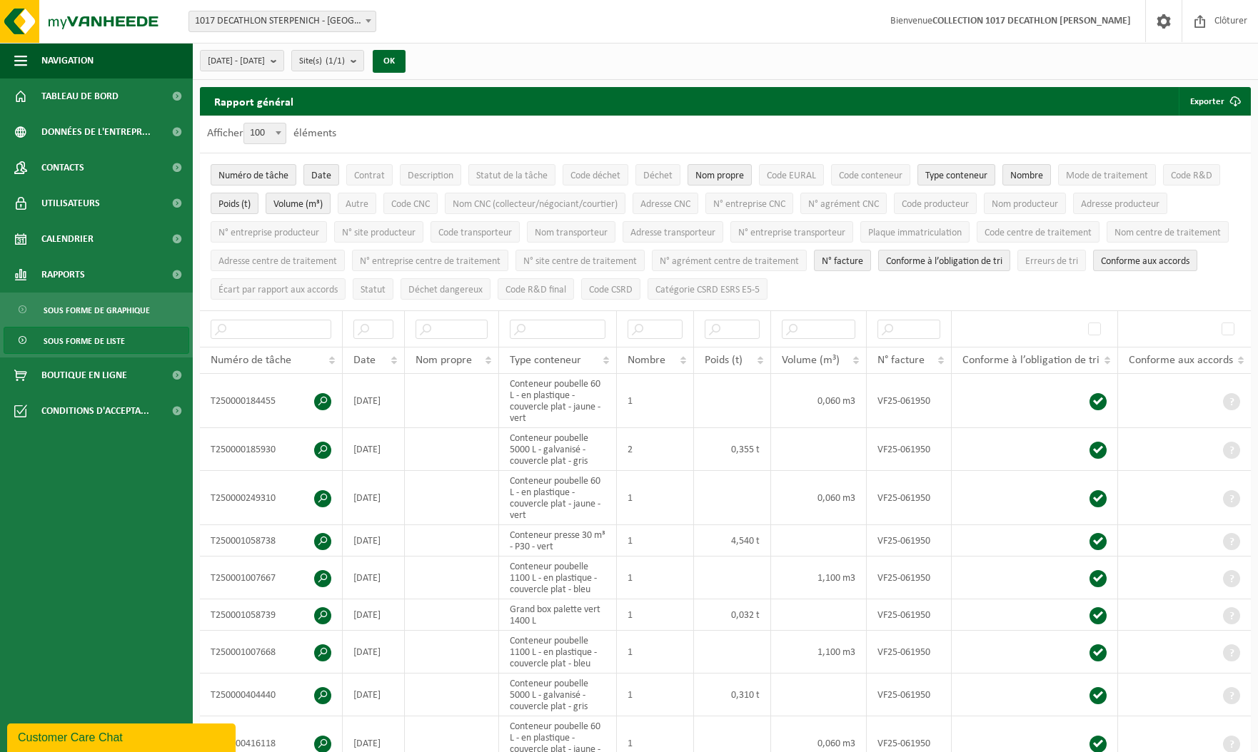
click at [779, 278] on ul "Numéro de tâche Date Contrat Description Statut de la tâche Code déchet Déchet …" at bounding box center [725, 231] width 1051 height 157
click at [797, 142] on div "Afficher 10 25 50 100 100 éléments" at bounding box center [725, 134] width 1051 height 37
click at [320, 131] on label "Afficher 10 25 50 100 100 éléments" at bounding box center [271, 133] width 129 height 11
click at [290, 123] on select "10 25 50 100" at bounding box center [268, 123] width 43 height 1
click at [320, 131] on label "Afficher 10 25 50 100 100 éléments" at bounding box center [271, 133] width 129 height 11
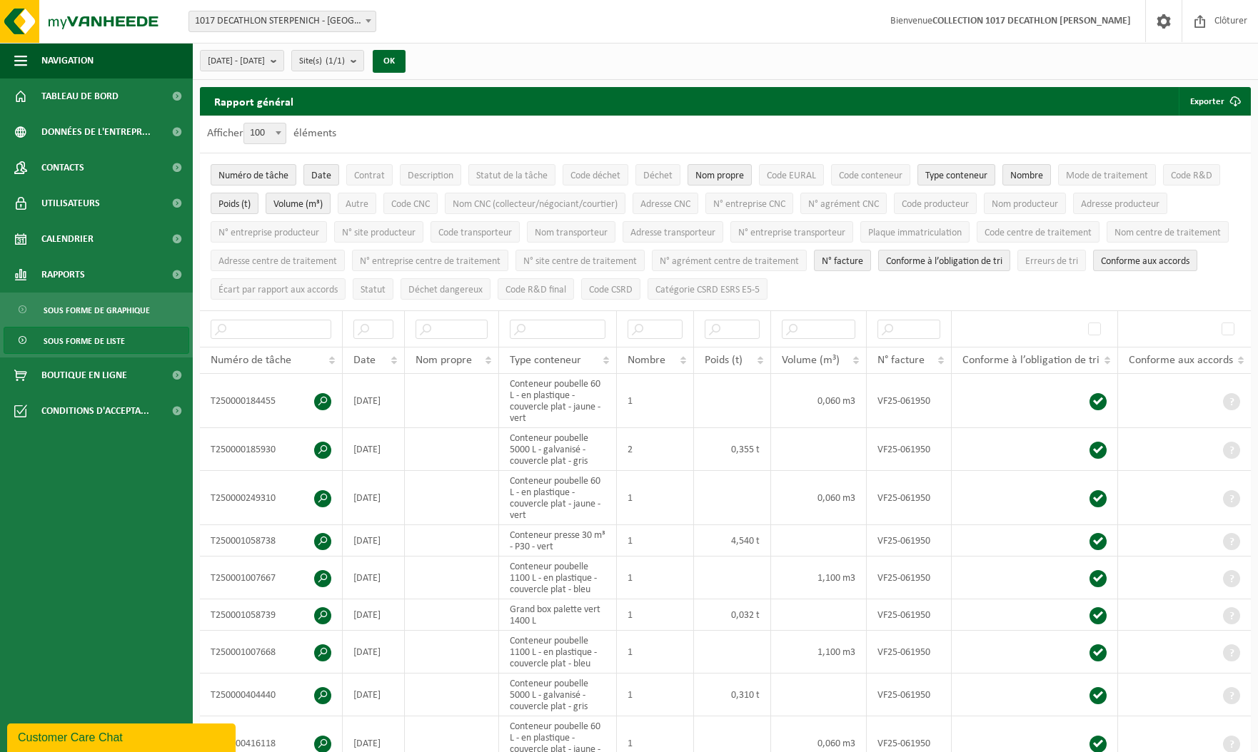
click at [290, 123] on select "10 25 50 100" at bounding box center [268, 123] width 43 height 1
click at [345, 68] on span "Site(s) (1/1)" at bounding box center [322, 61] width 46 height 21
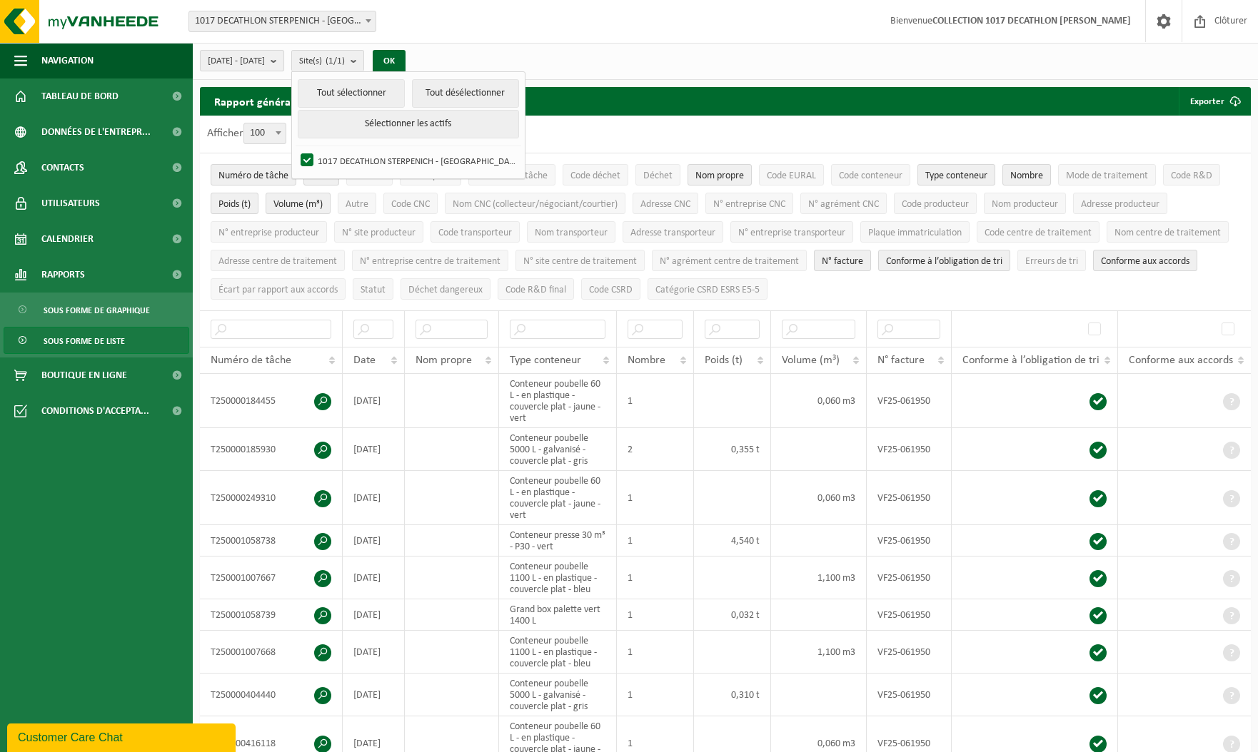
click at [283, 69] on b "submit" at bounding box center [277, 61] width 13 height 20
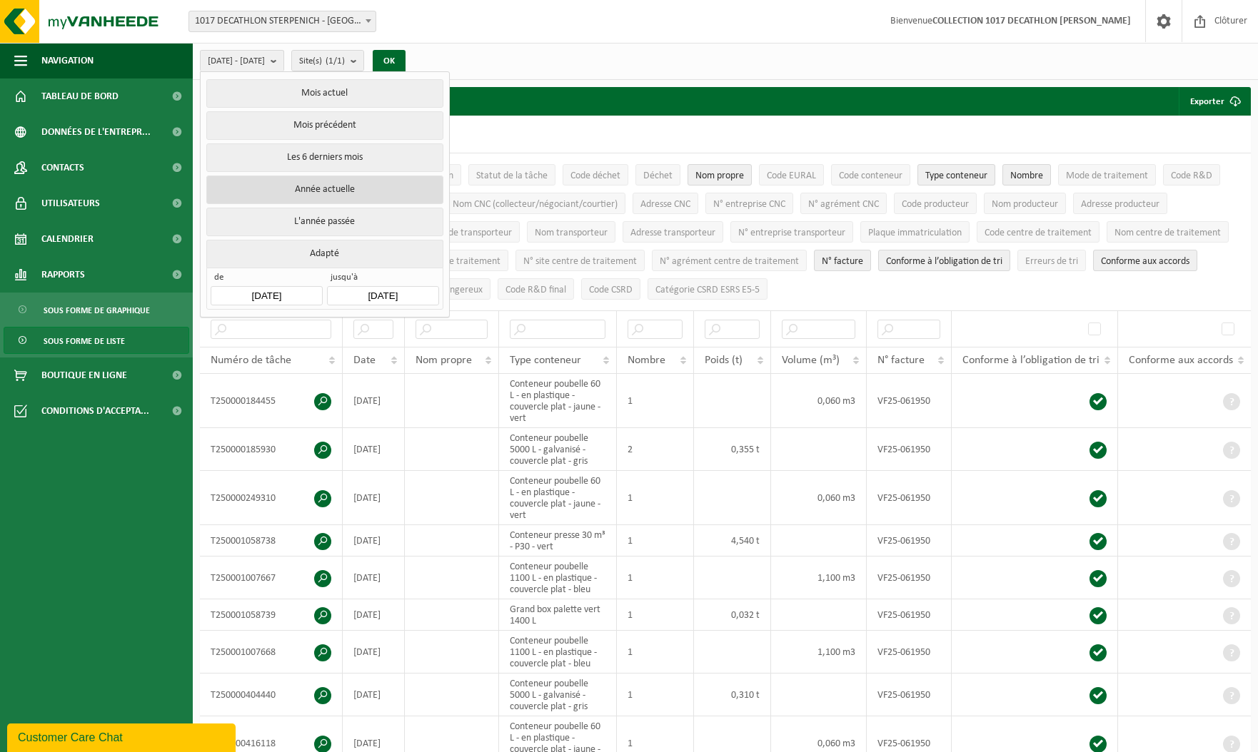
click at [359, 189] on button "Année actuelle" at bounding box center [324, 190] width 236 height 29
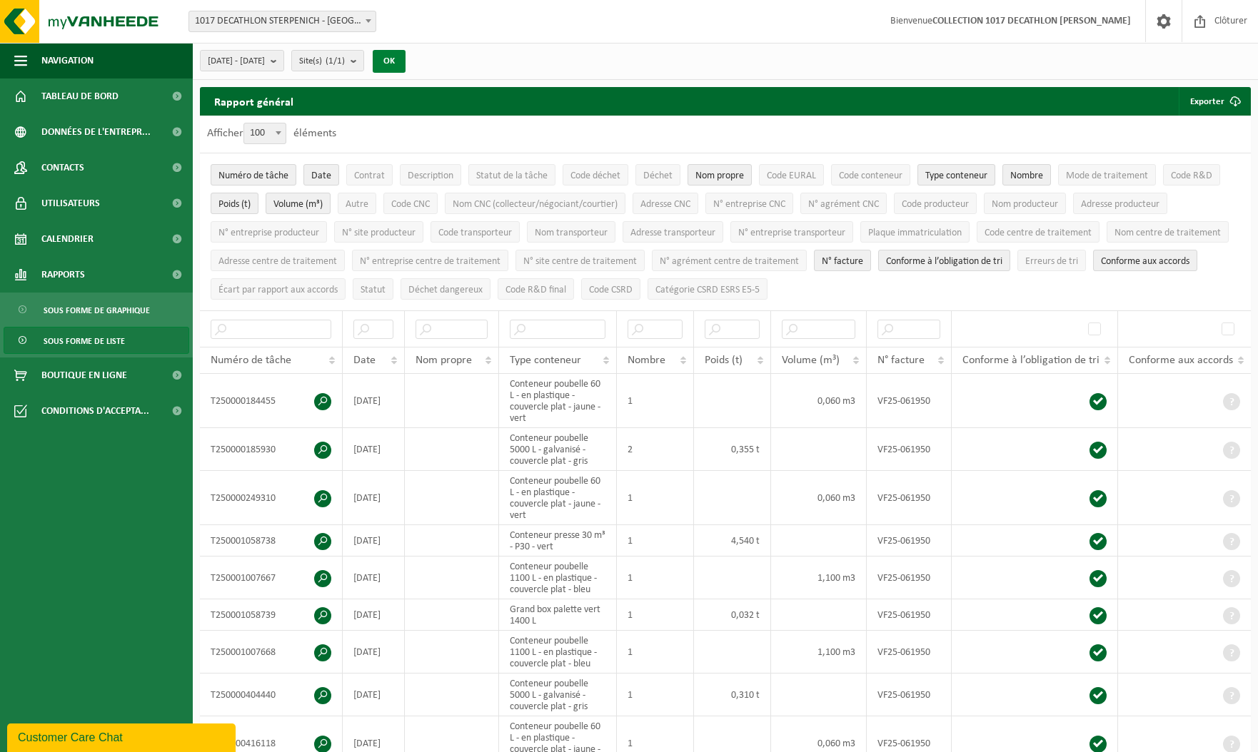
click at [405, 61] on button "OK" at bounding box center [389, 61] width 33 height 23
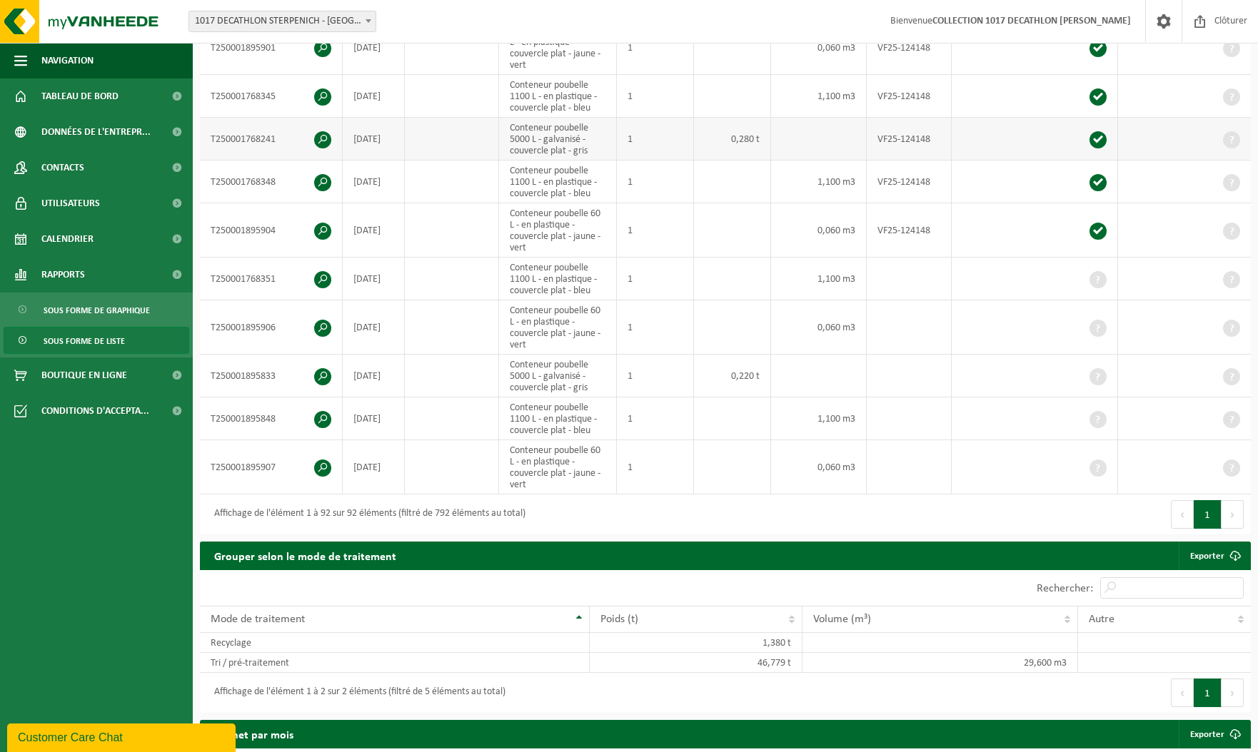
scroll to position [4038, 0]
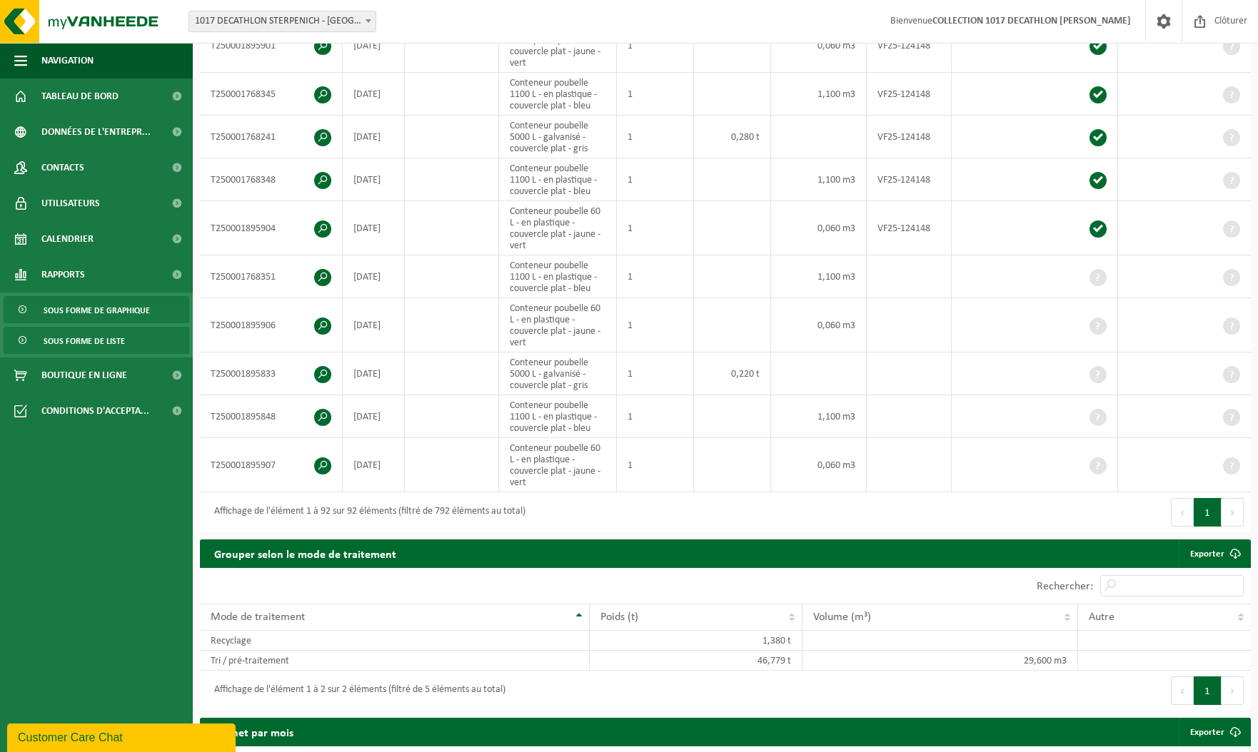
click at [99, 314] on span "Sous forme de graphique" at bounding box center [97, 310] width 106 height 27
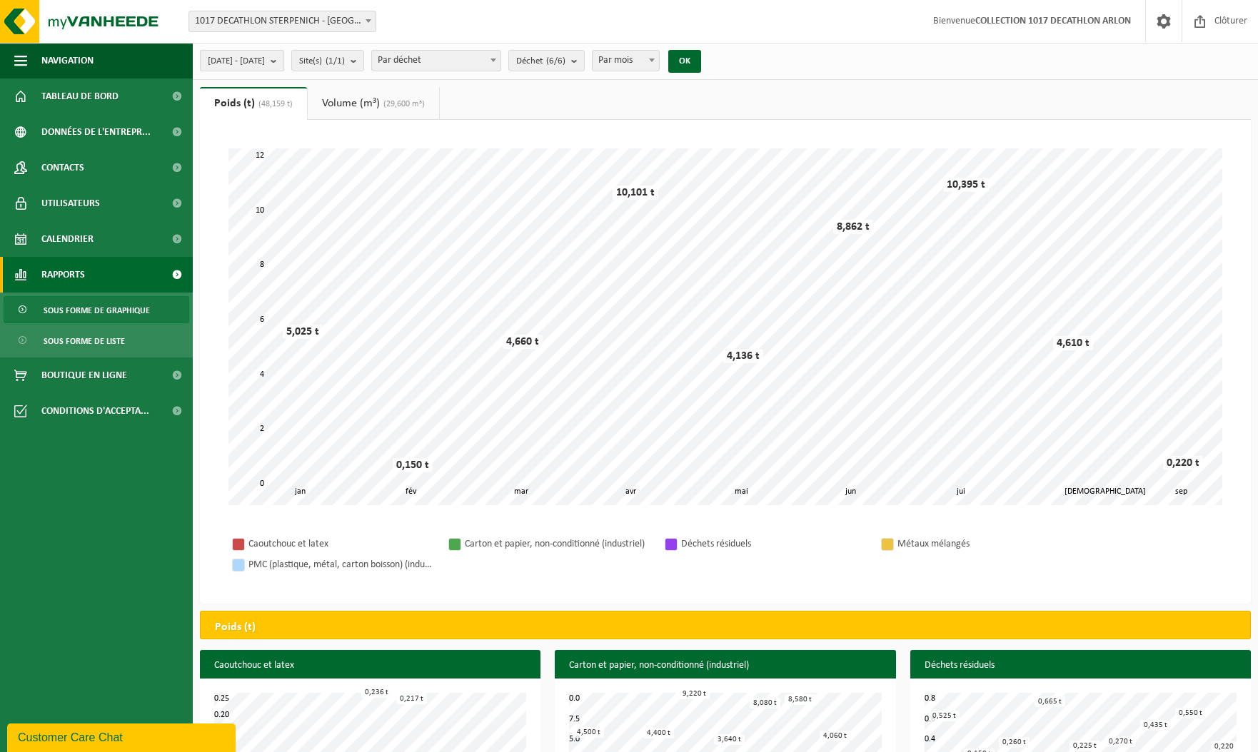
click at [283, 64] on b "submit" at bounding box center [277, 61] width 13 height 20
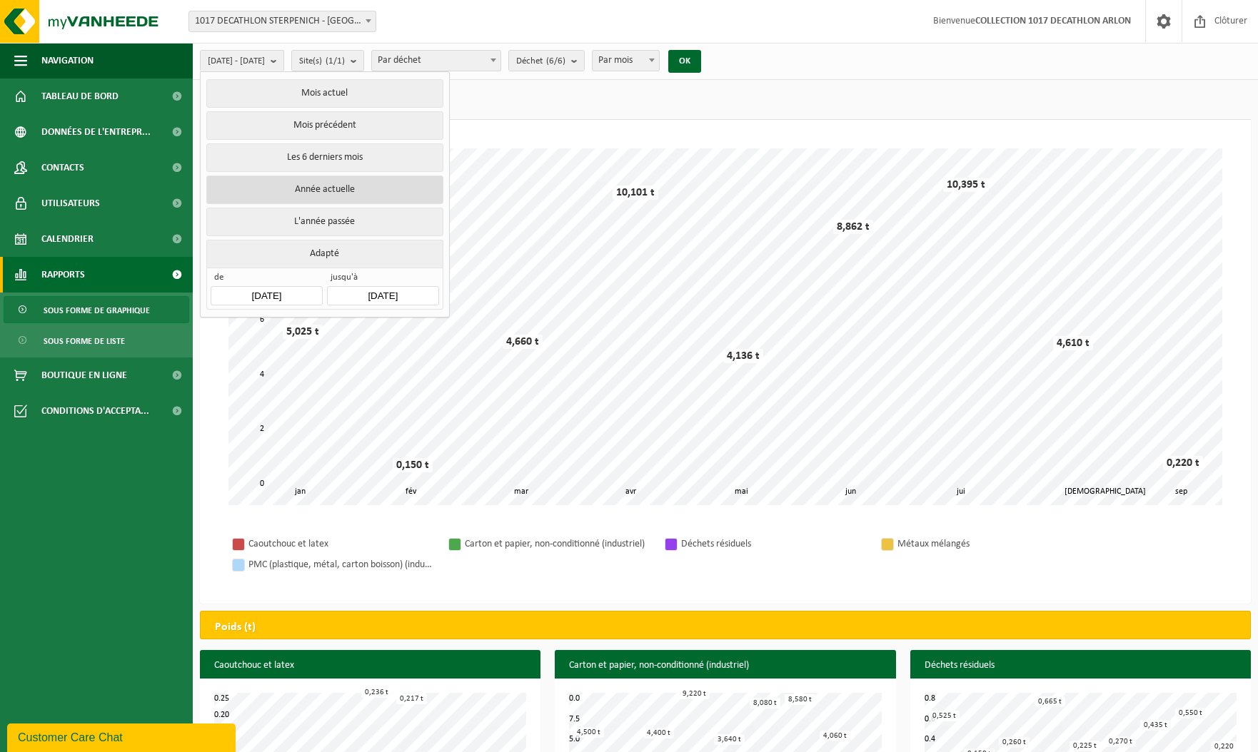
click at [330, 181] on button "Année actuelle" at bounding box center [324, 190] width 236 height 29
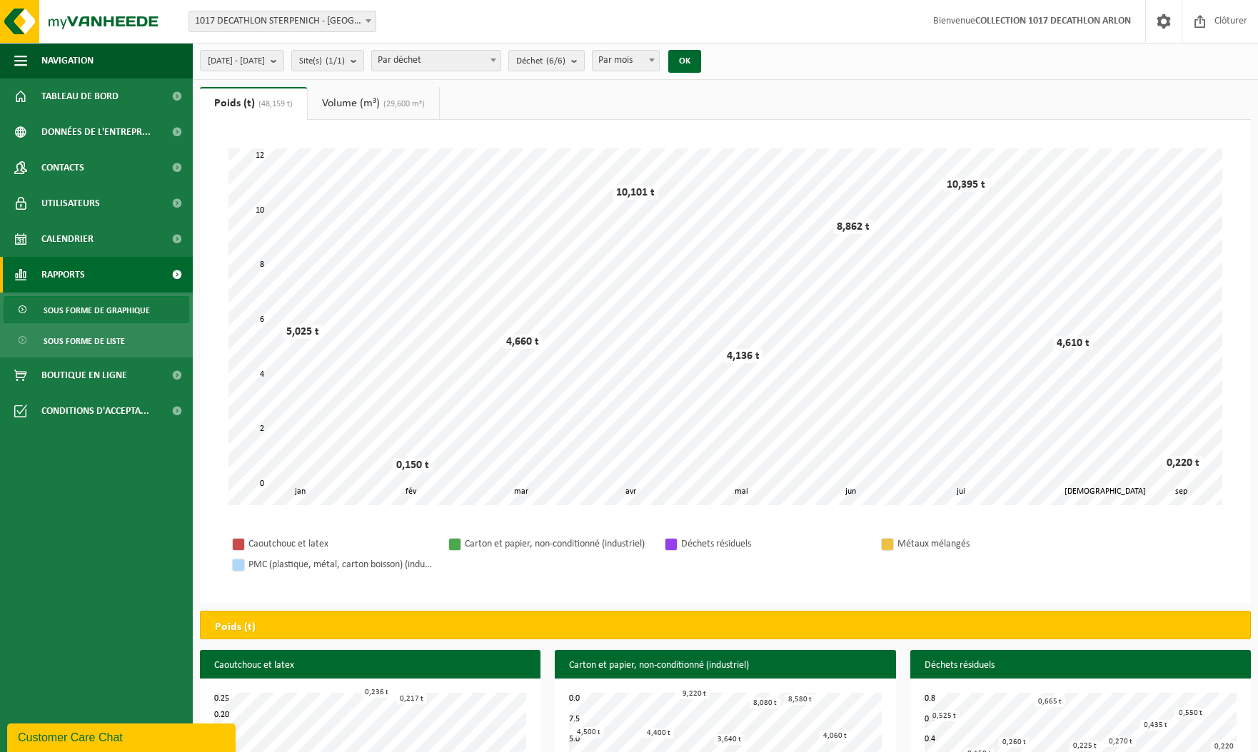
click at [659, 64] on span "Par mois" at bounding box center [625, 61] width 66 height 20
select select "3"
click at [701, 59] on button "OK" at bounding box center [684, 61] width 33 height 23
